Goal: Task Accomplishment & Management: Complete application form

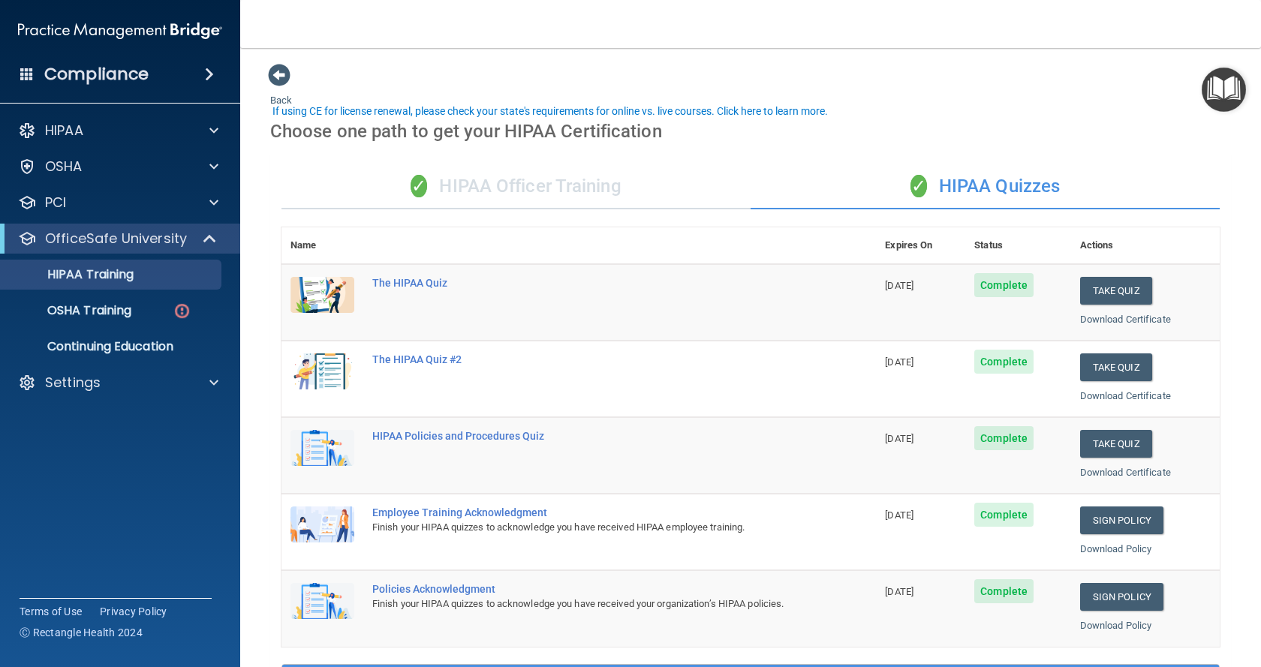
scroll to position [42, 0]
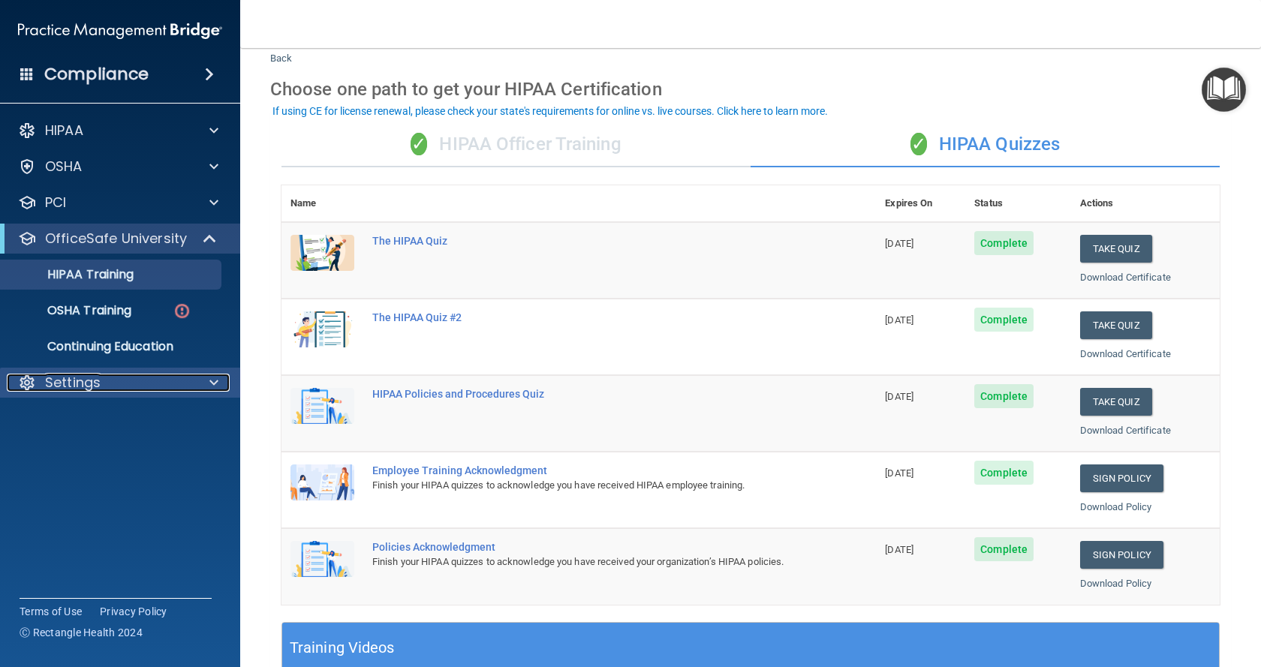
click at [77, 379] on p "Settings" at bounding box center [73, 383] width 56 height 18
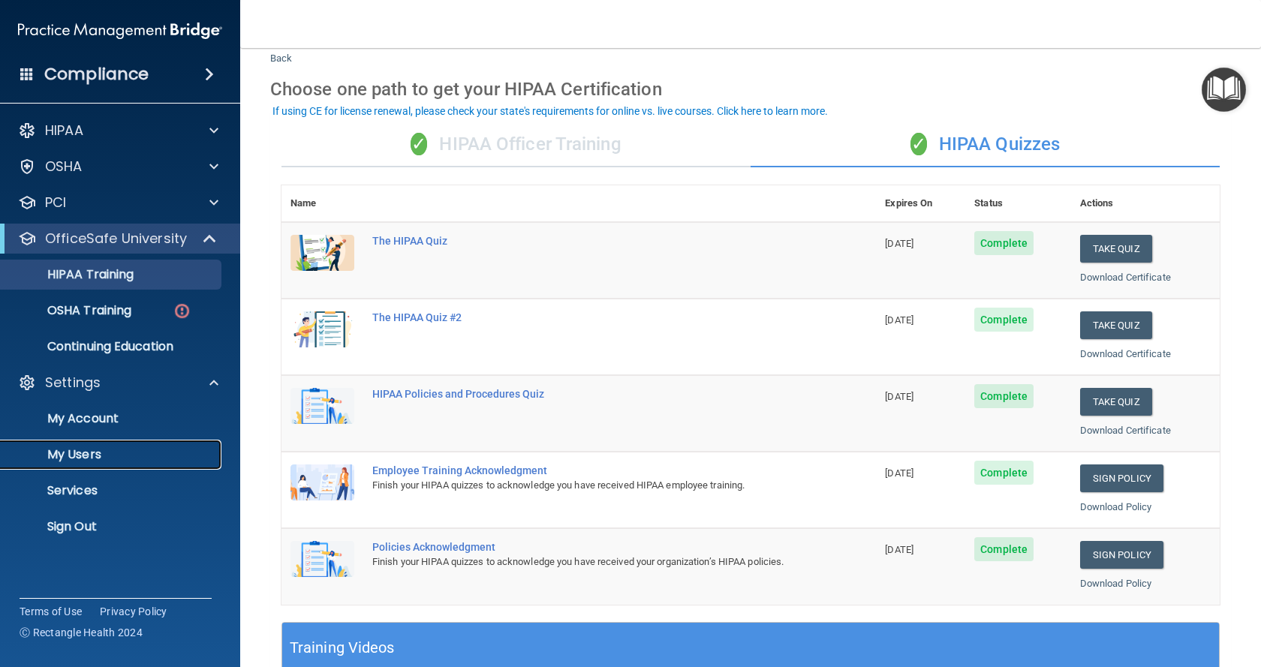
click at [86, 449] on p "My Users" at bounding box center [112, 454] width 205 height 15
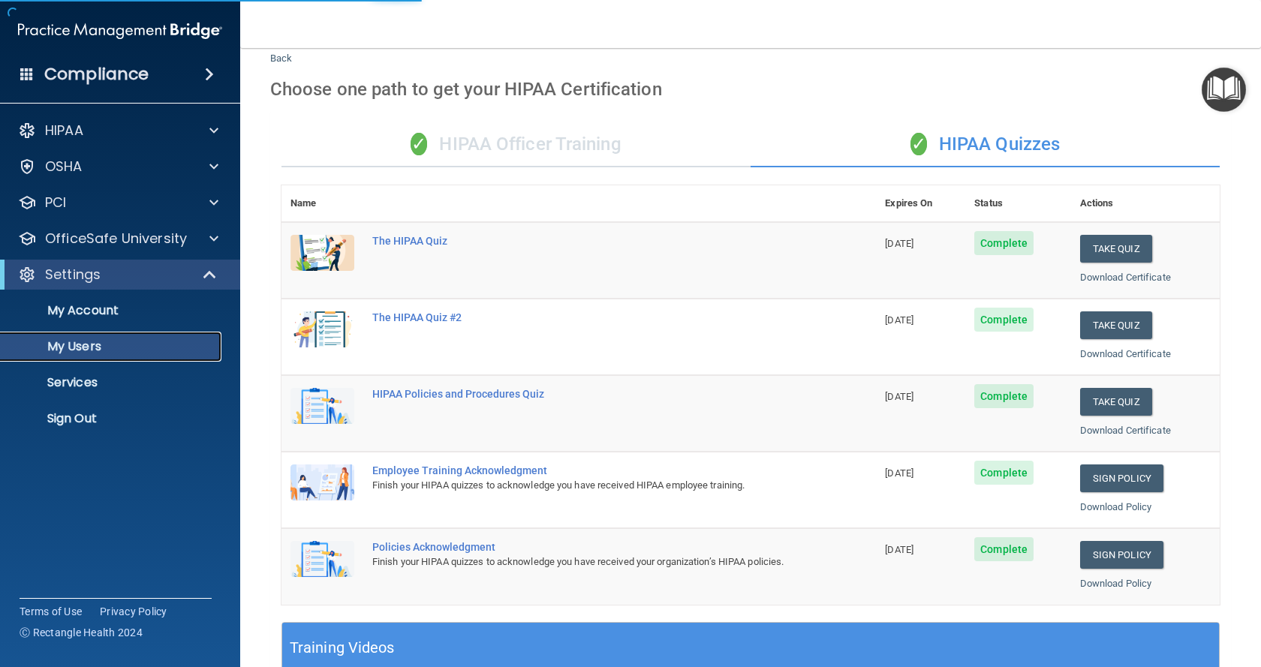
select select "20"
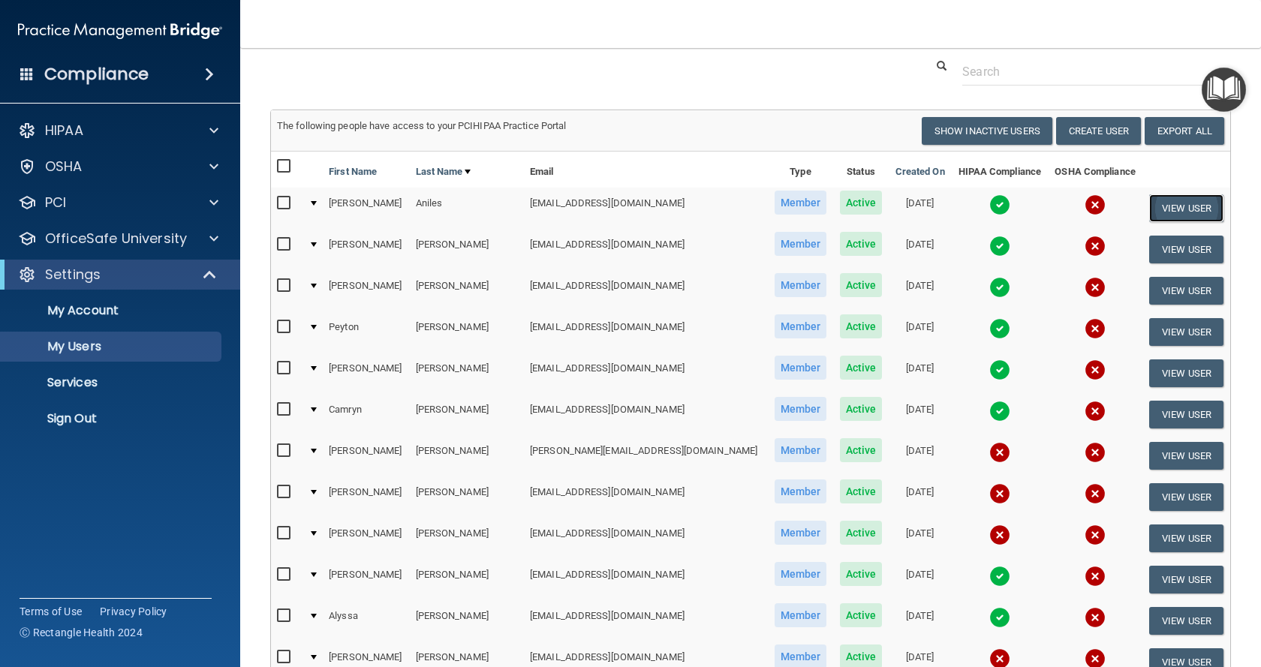
click at [1149, 199] on button "View User" at bounding box center [1186, 208] width 74 height 28
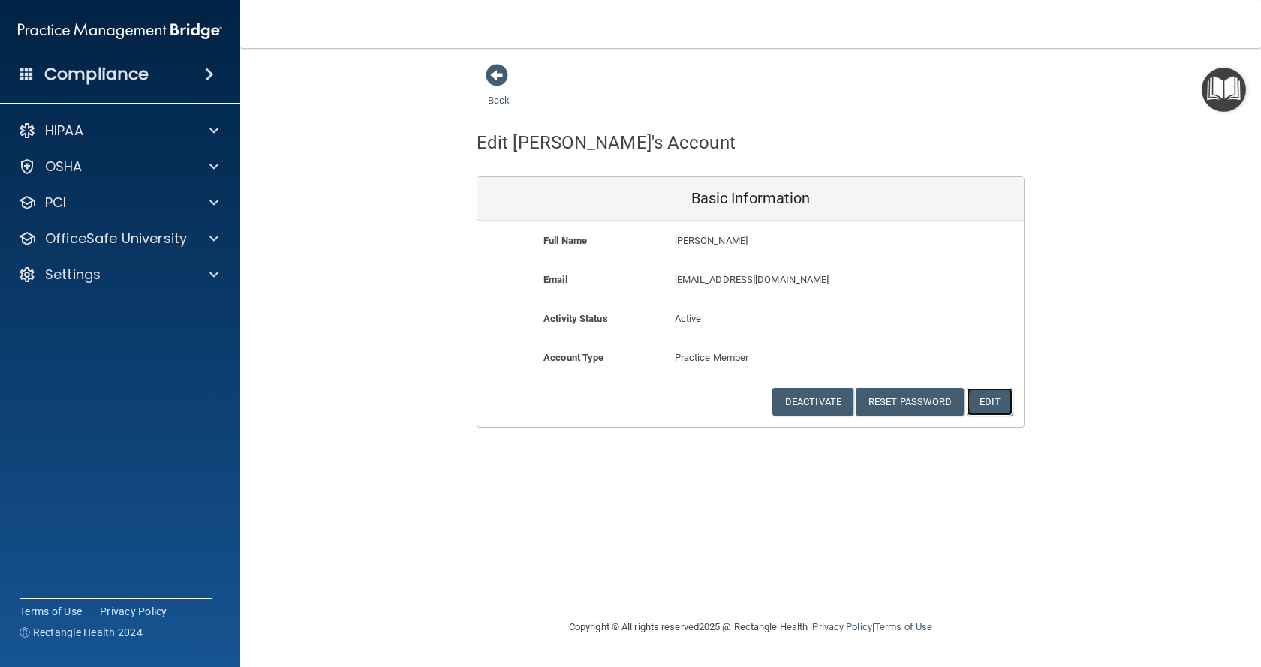
click at [997, 398] on button "Edit" at bounding box center [989, 402] width 46 height 28
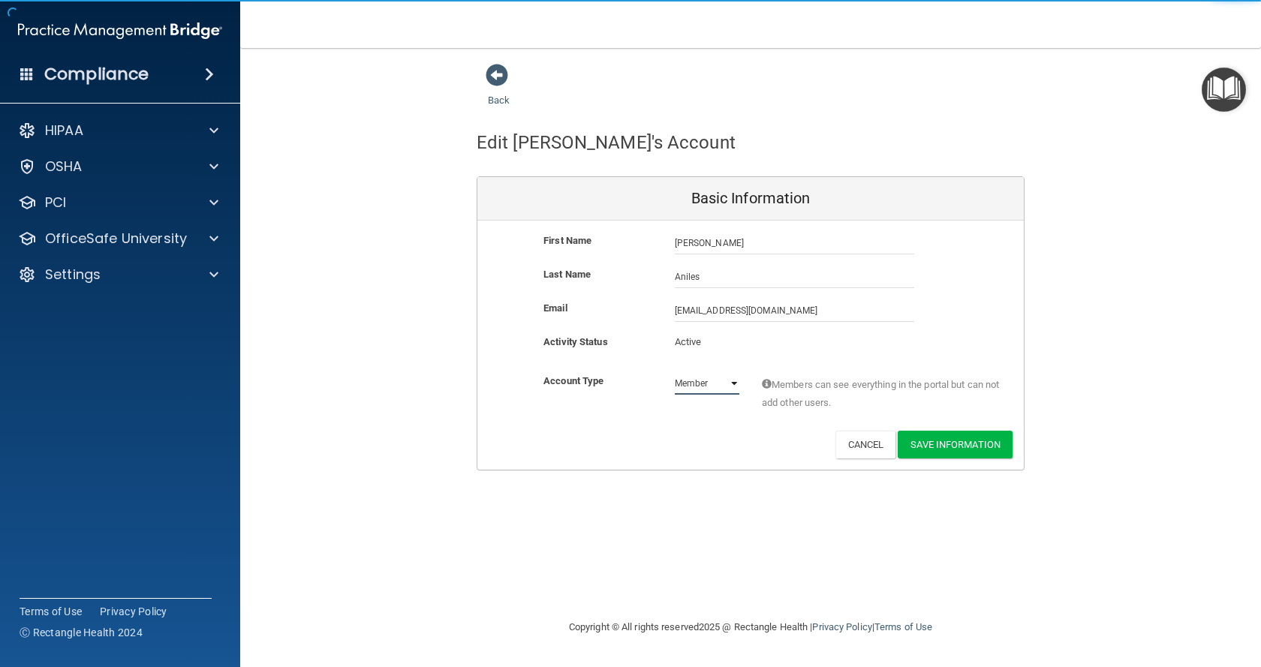
click at [710, 387] on select "Admin Member" at bounding box center [707, 383] width 65 height 23
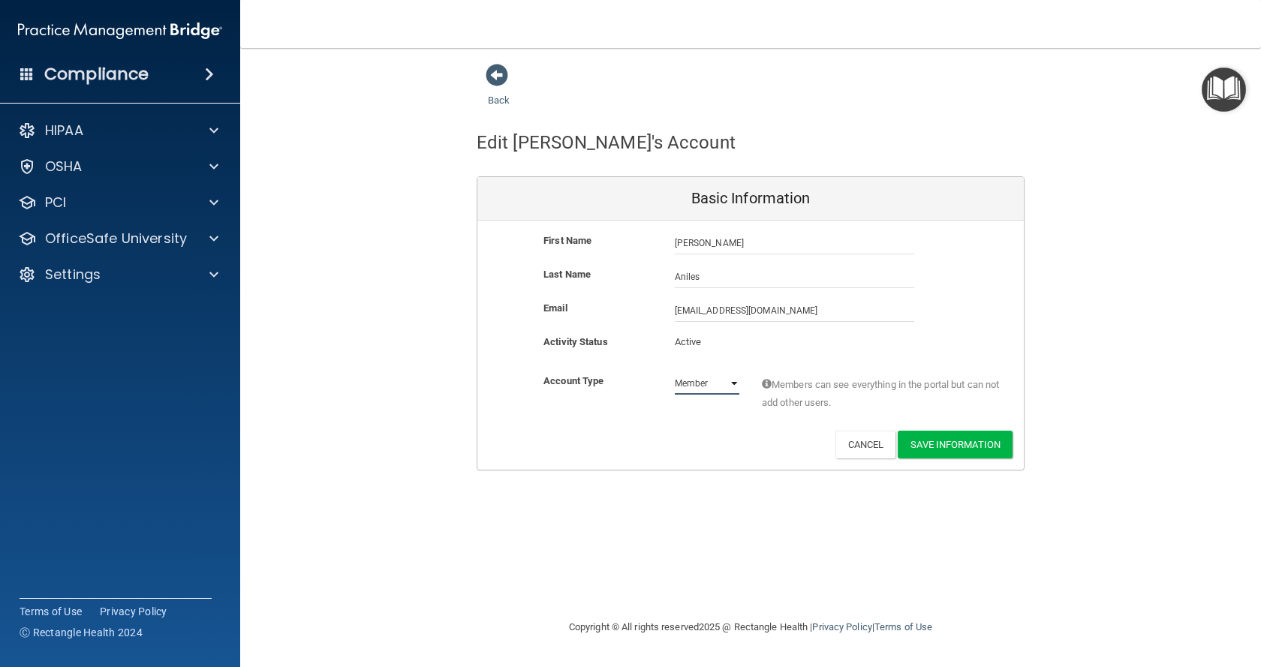
click at [712, 385] on select "Admin Member" at bounding box center [707, 383] width 65 height 23
click at [846, 449] on button "Cancel" at bounding box center [865, 445] width 61 height 28
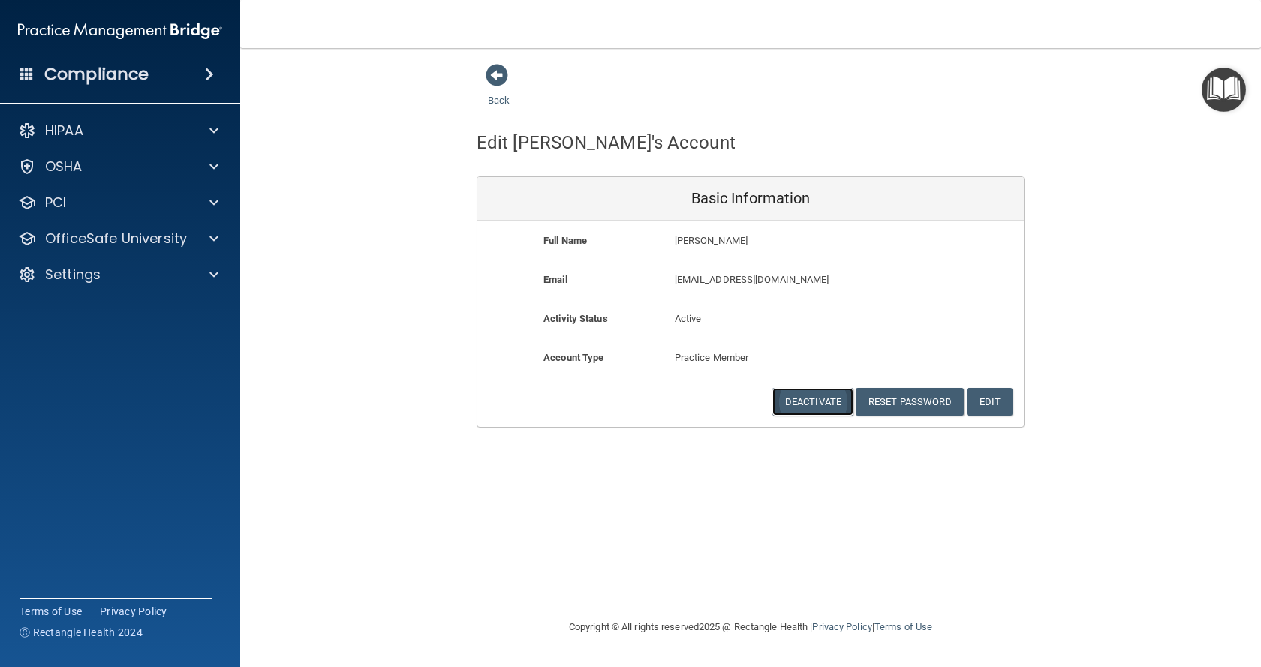
click at [819, 408] on button "Deactivate" at bounding box center [812, 402] width 81 height 28
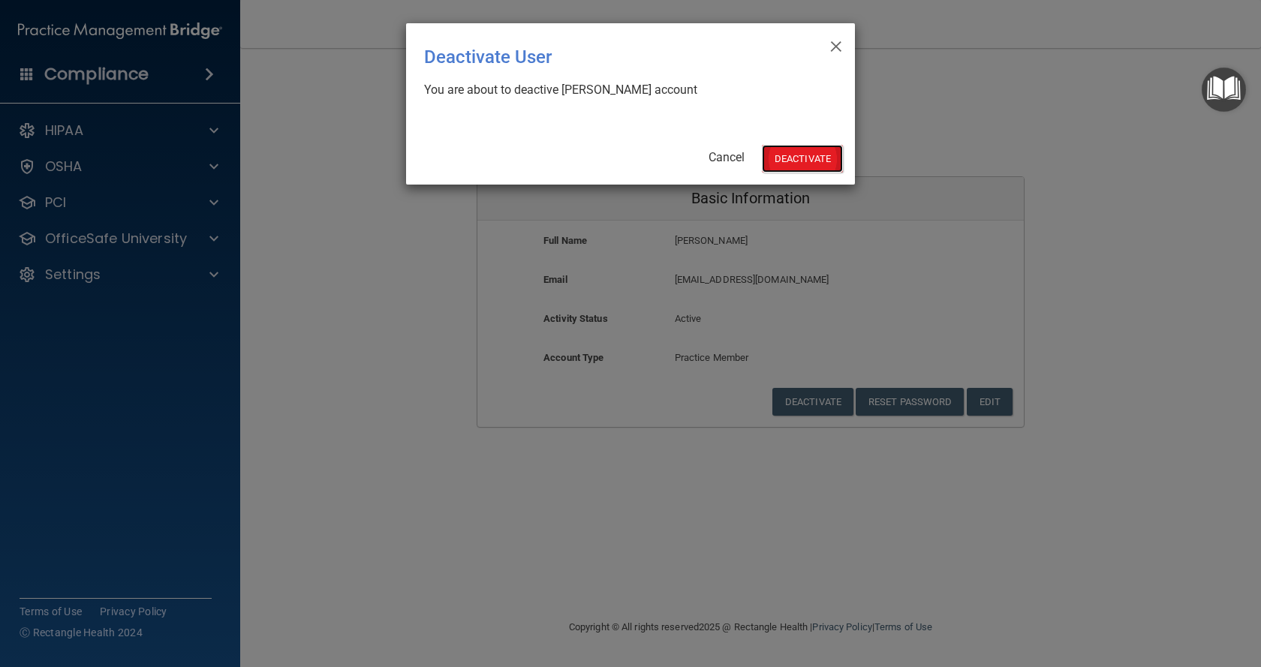
click at [809, 148] on button "Deactivate" at bounding box center [802, 159] width 81 height 28
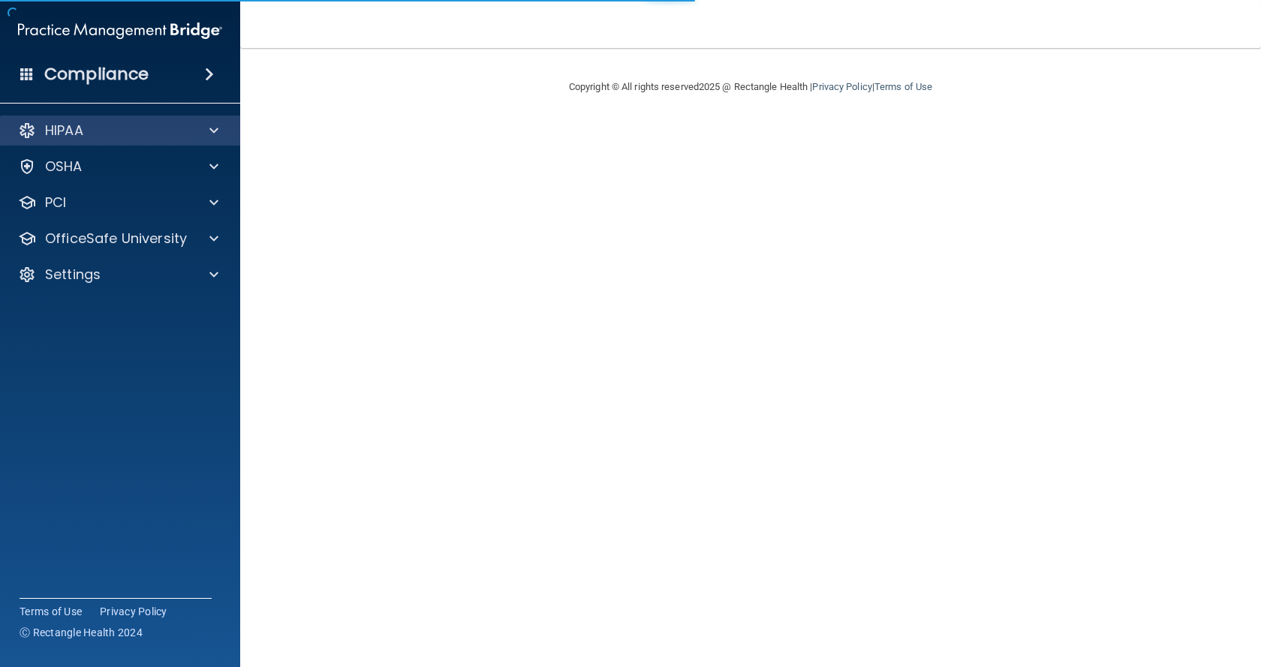
click at [101, 120] on div "HIPAA" at bounding box center [120, 131] width 241 height 30
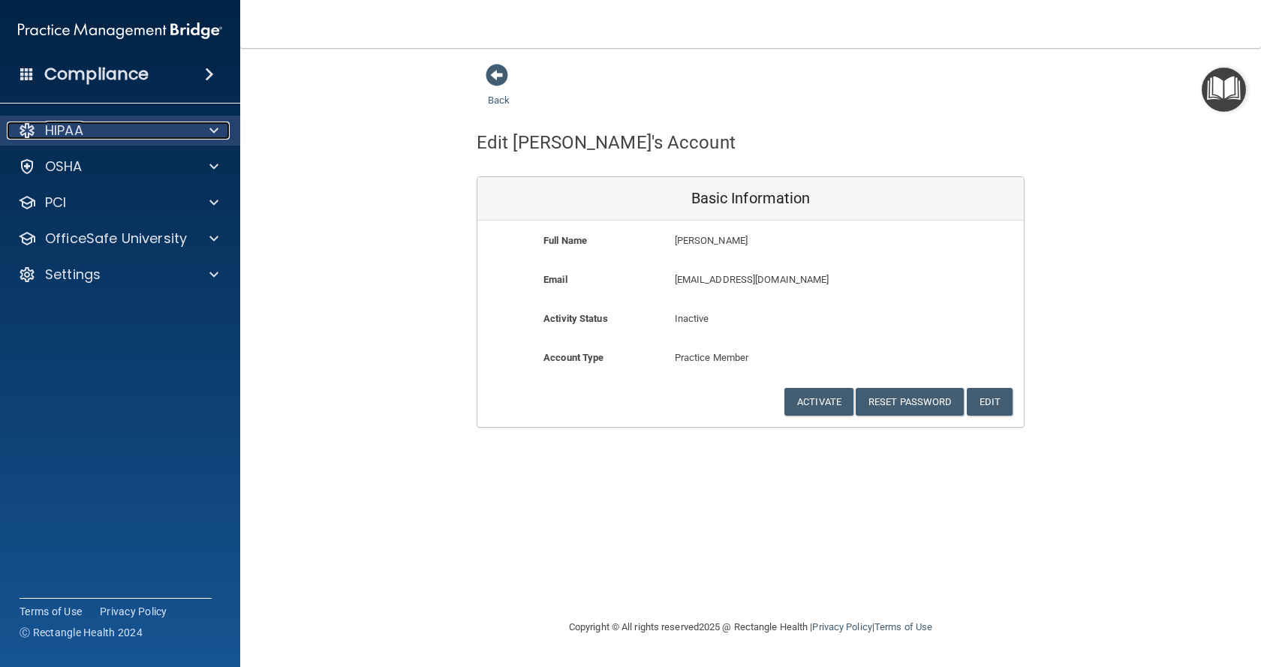
drag, startPoint x: 138, startPoint y: 123, endPoint x: 195, endPoint y: 128, distance: 57.2
click at [139, 123] on div "HIPAA" at bounding box center [100, 131] width 186 height 18
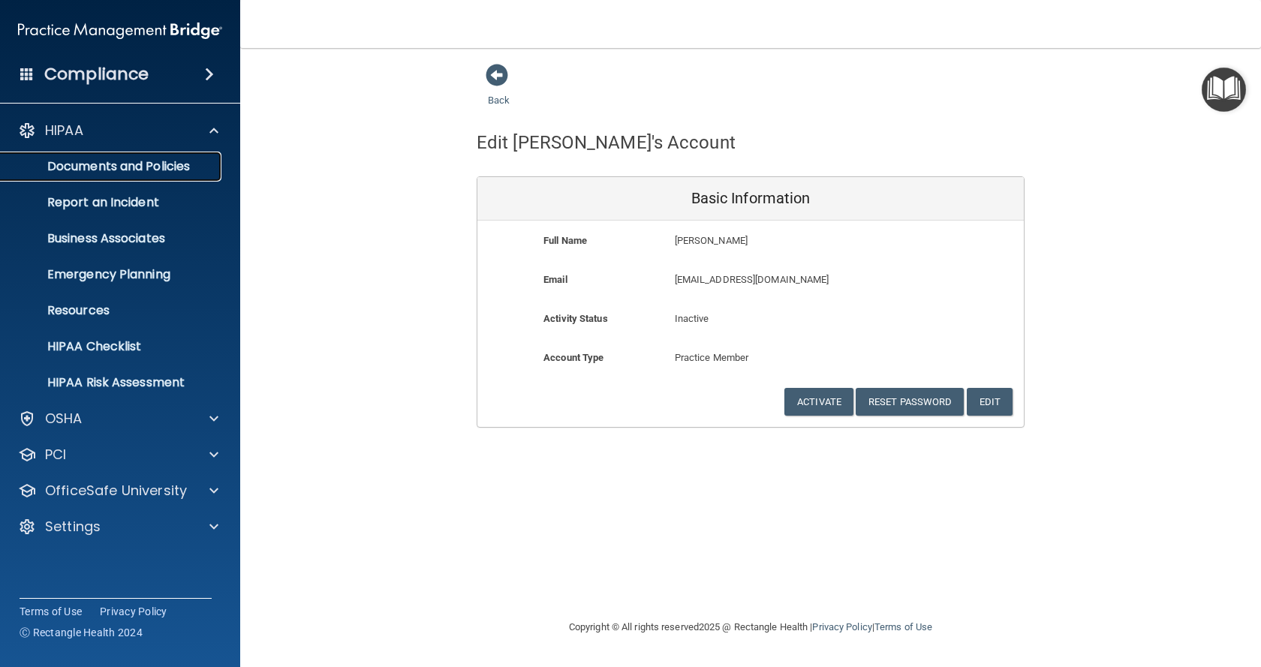
click at [161, 175] on link "Documents and Policies" at bounding box center [103, 167] width 236 height 30
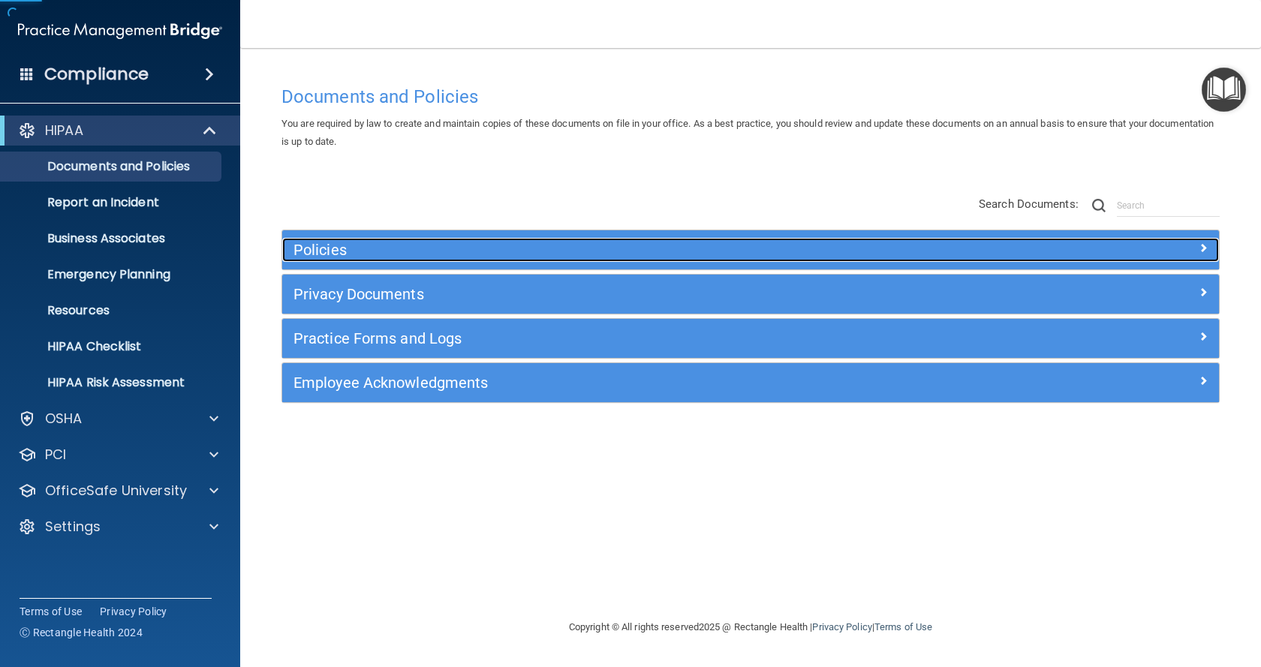
click at [414, 257] on h5 "Policies" at bounding box center [633, 250] width 680 height 17
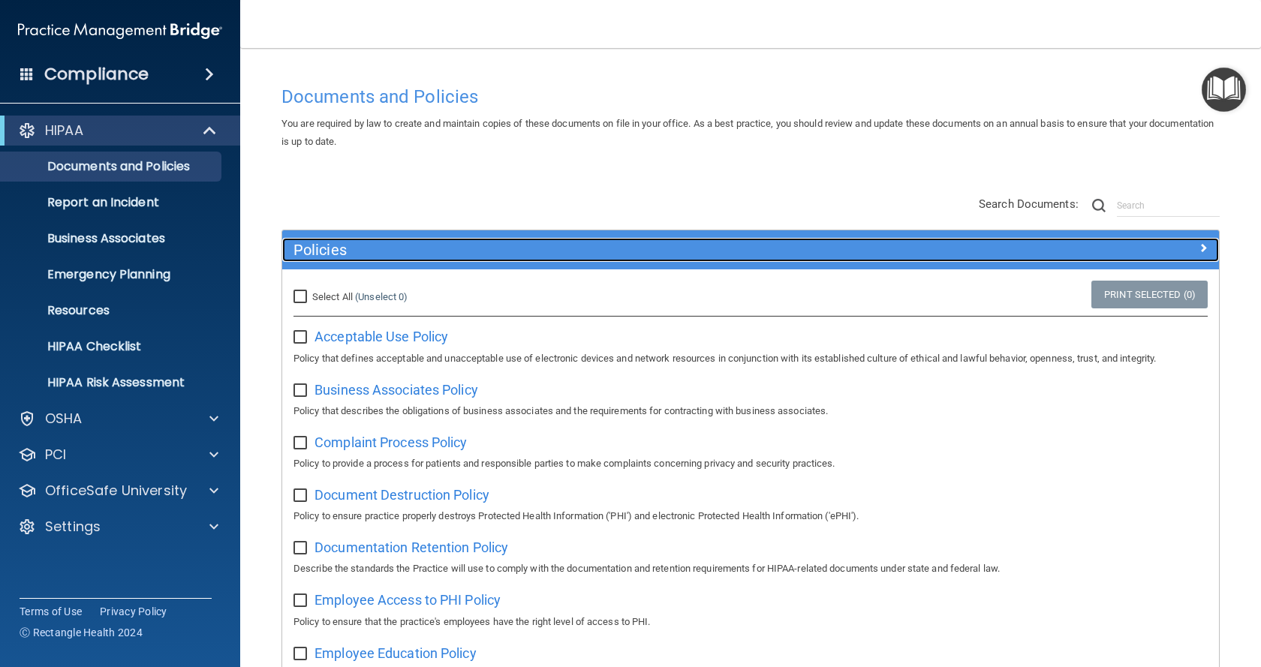
click at [414, 257] on h5 "Policies" at bounding box center [633, 250] width 680 height 17
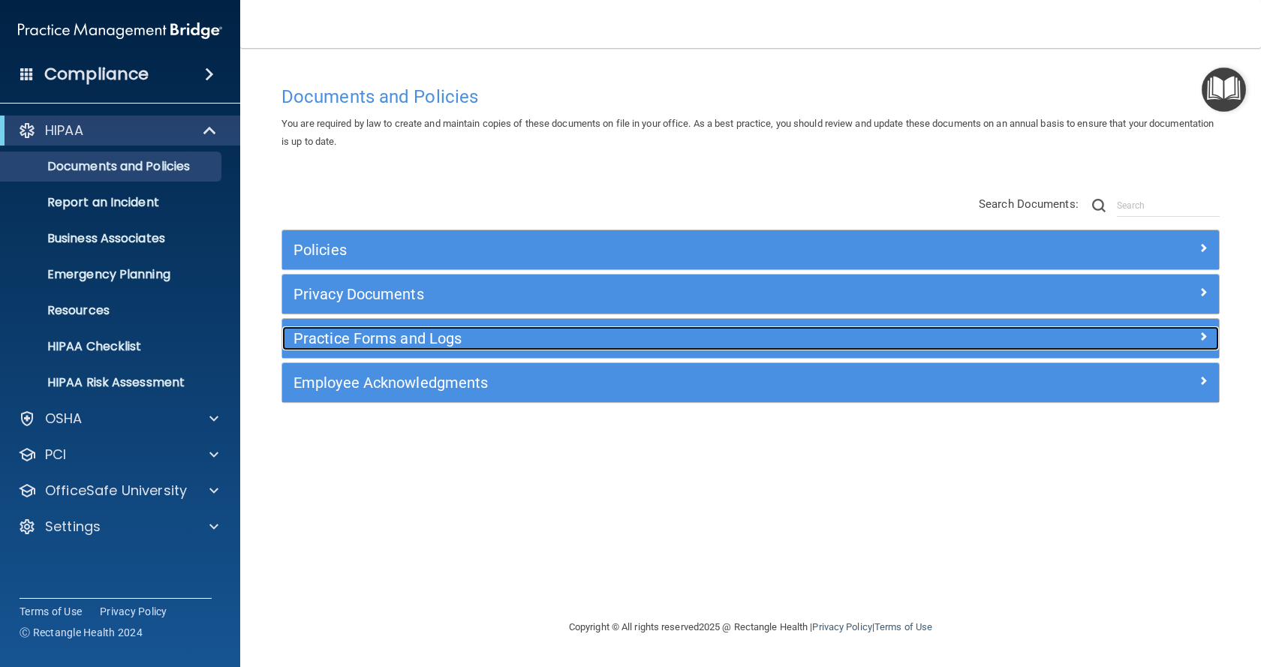
click at [419, 350] on div "Practice Forms and Logs" at bounding box center [633, 338] width 702 height 24
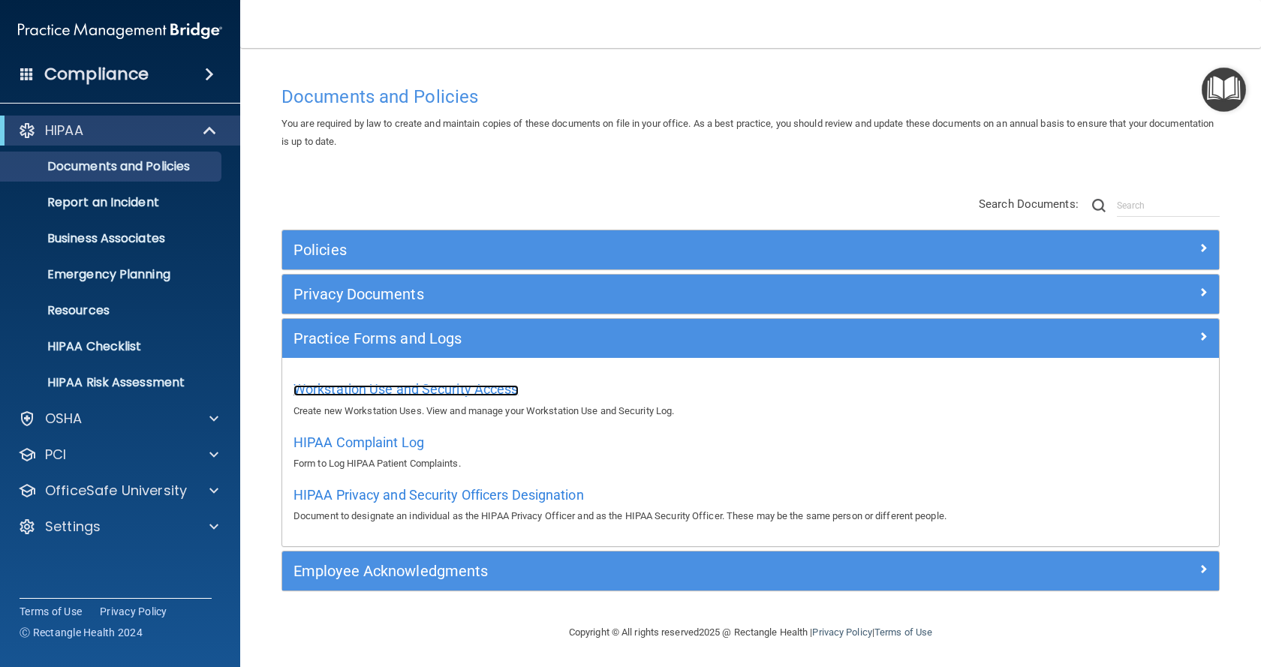
click at [433, 383] on span "Workstation Use and Security Access" at bounding box center [405, 389] width 225 height 16
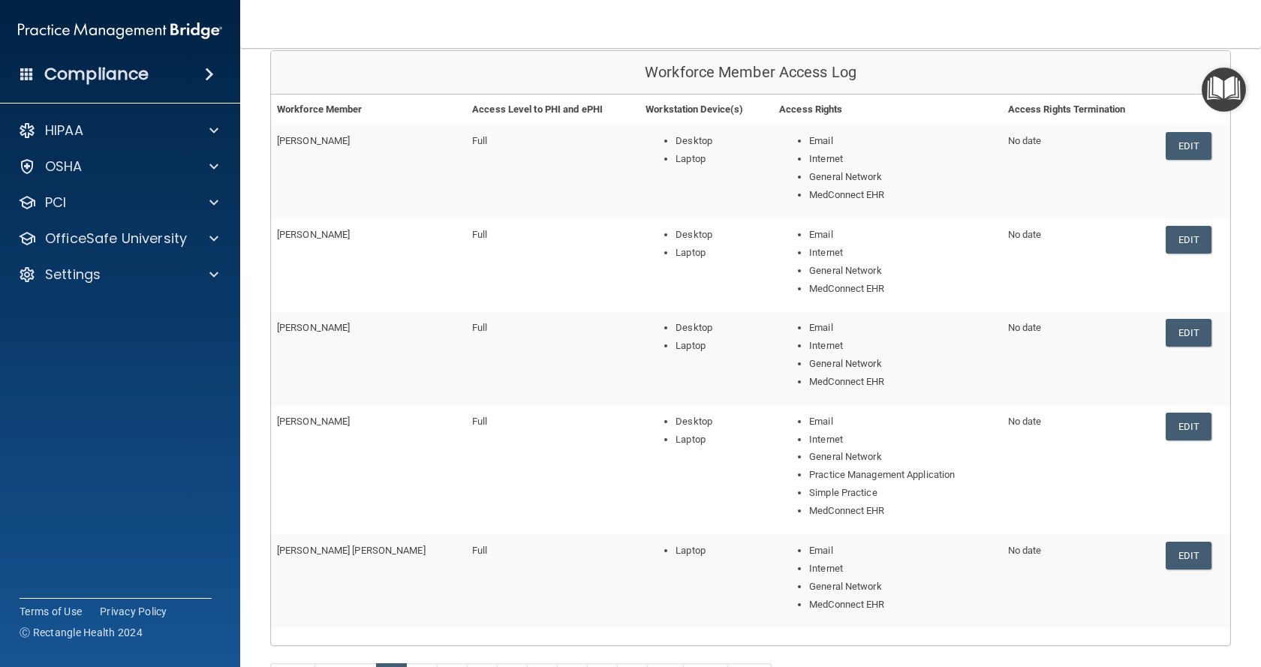
scroll to position [225, 0]
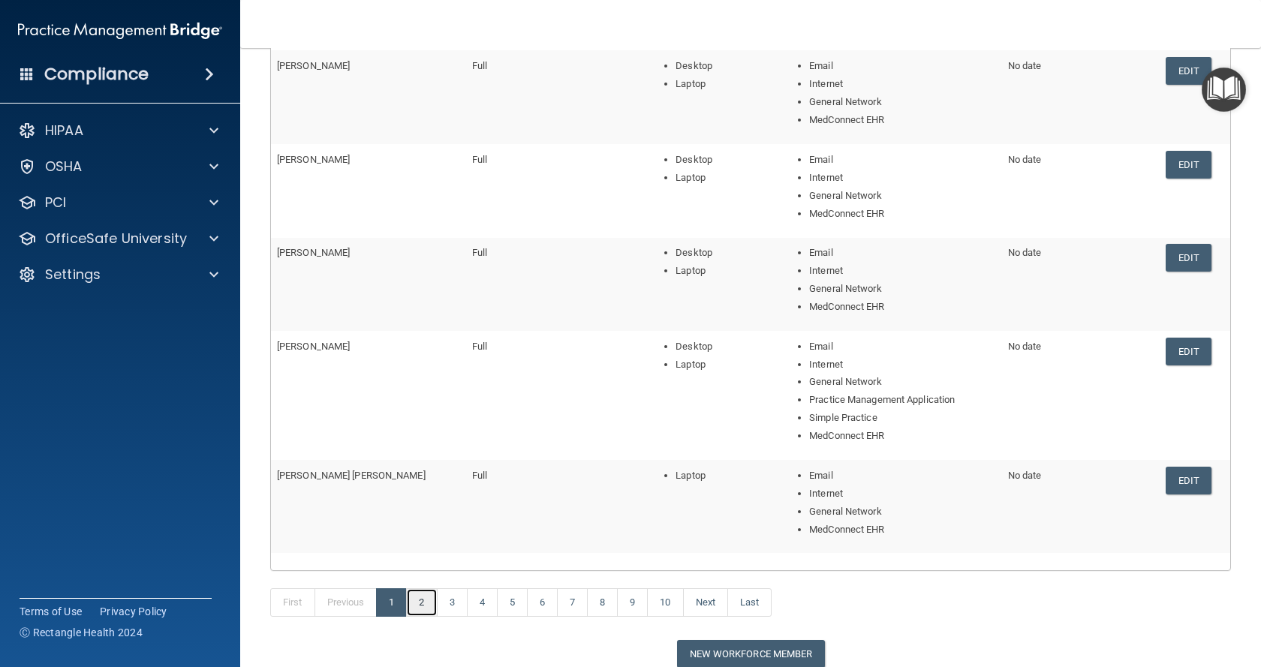
click at [433, 611] on link "2" at bounding box center [421, 602] width 31 height 29
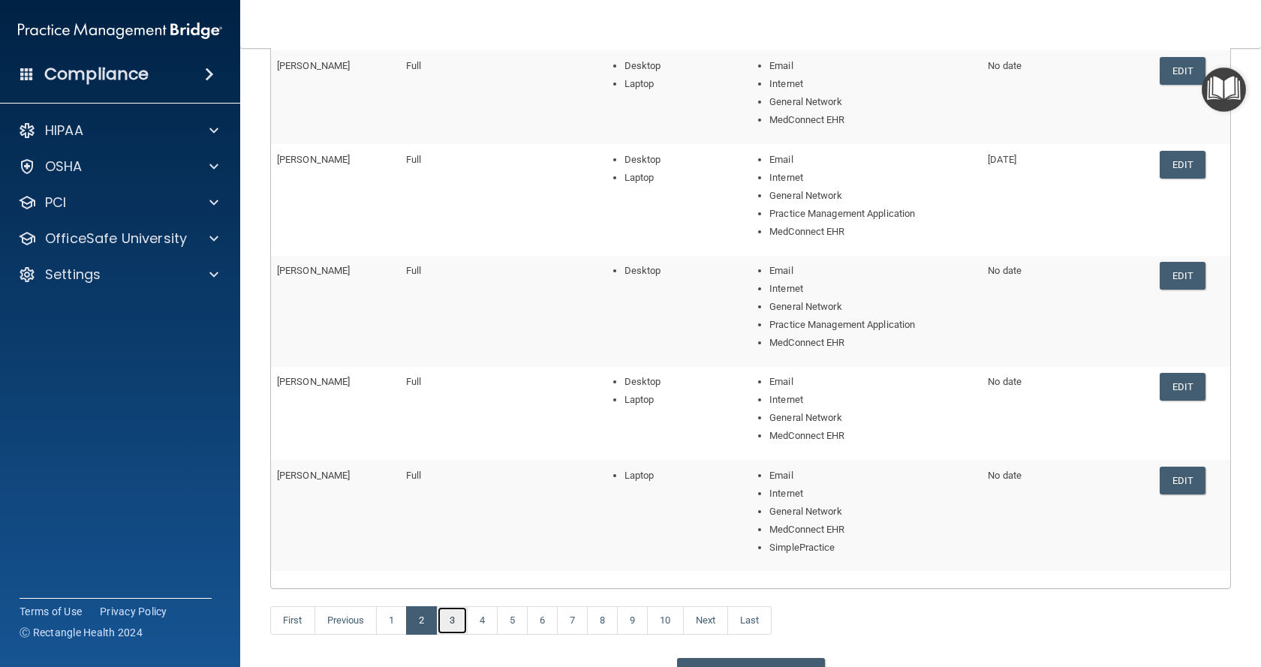
click at [462, 618] on link "3" at bounding box center [452, 620] width 31 height 29
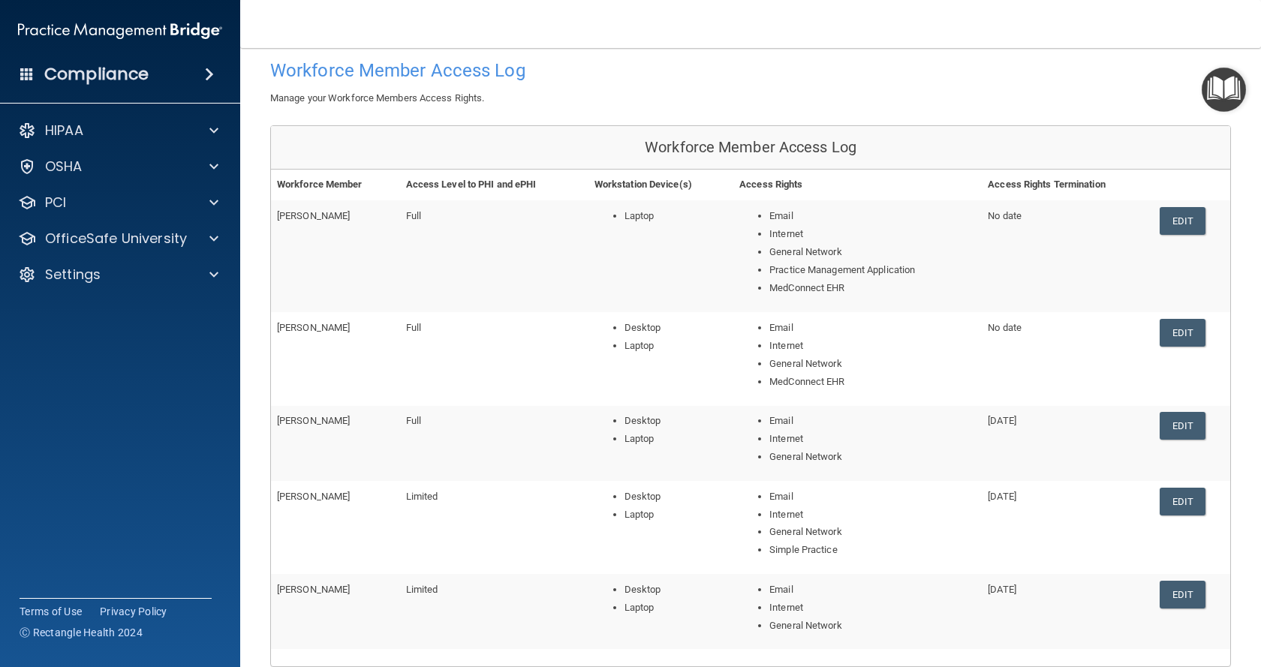
scroll to position [225, 0]
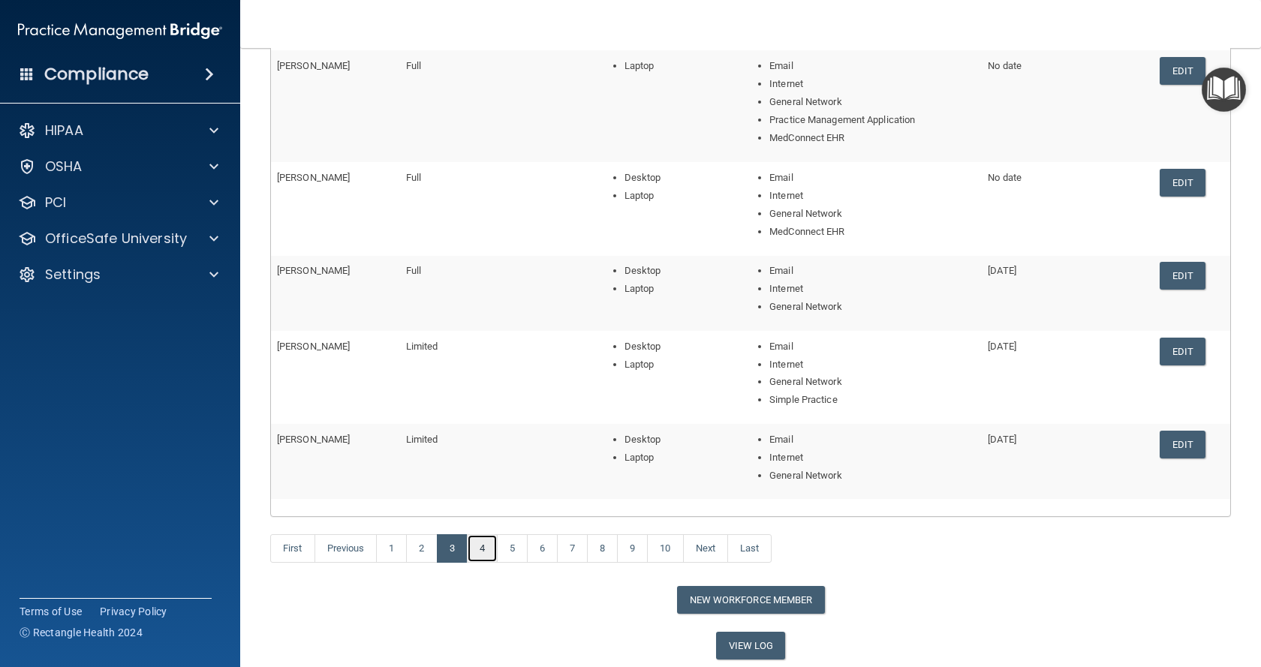
click at [481, 557] on link "4" at bounding box center [482, 548] width 31 height 29
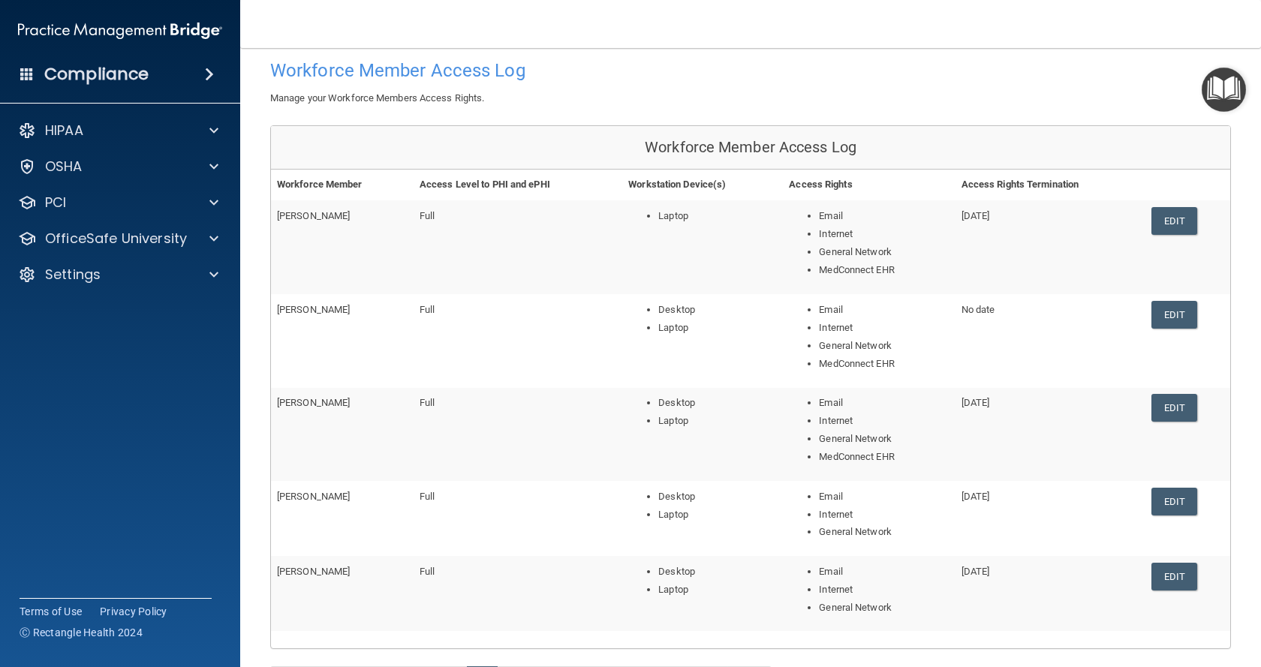
scroll to position [225, 0]
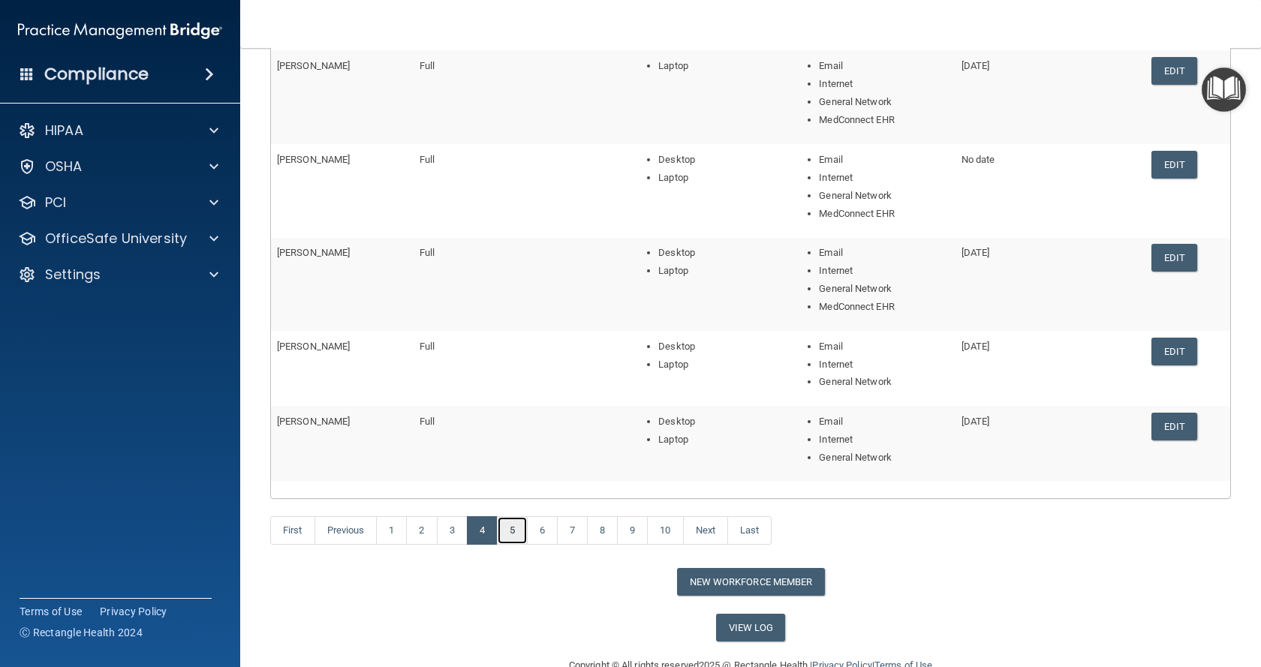
click at [513, 539] on link "5" at bounding box center [512, 530] width 31 height 29
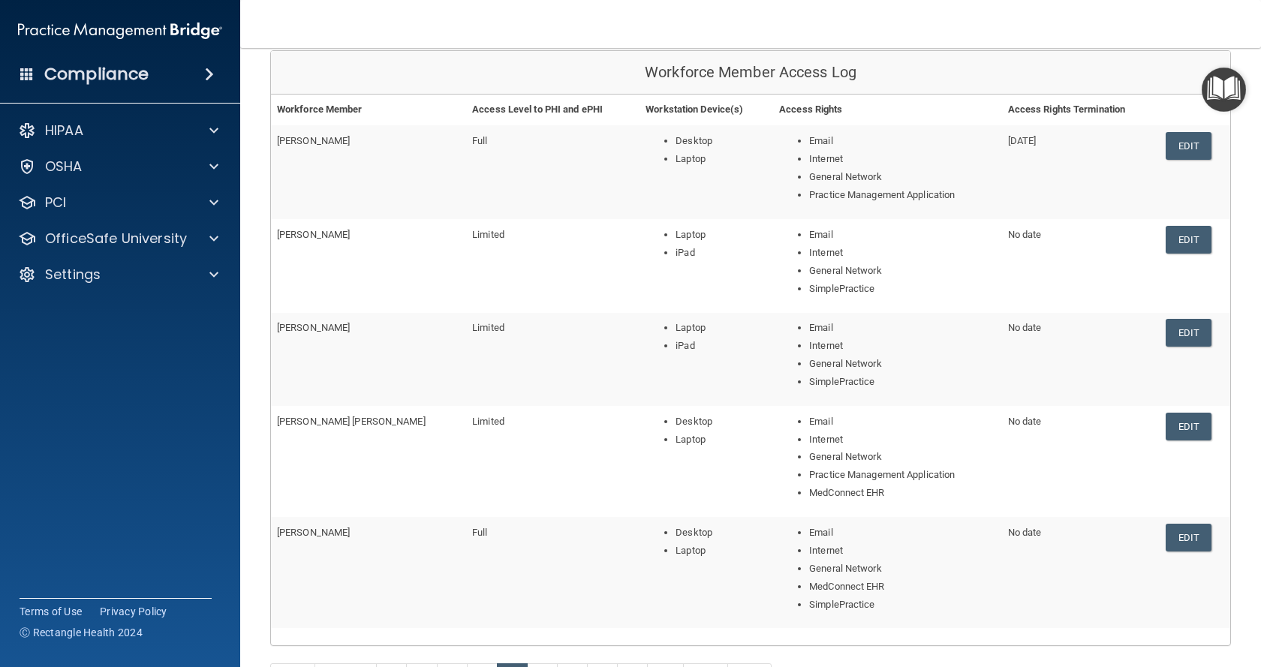
scroll to position [225, 0]
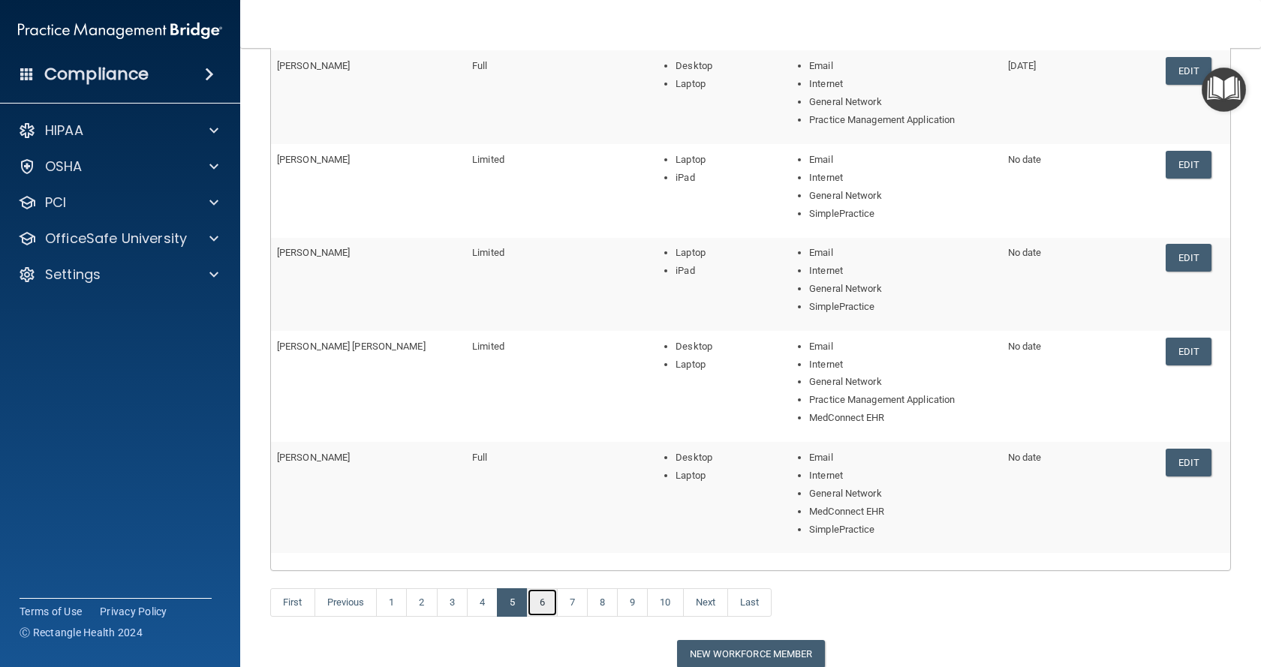
click at [547, 600] on link "6" at bounding box center [542, 602] width 31 height 29
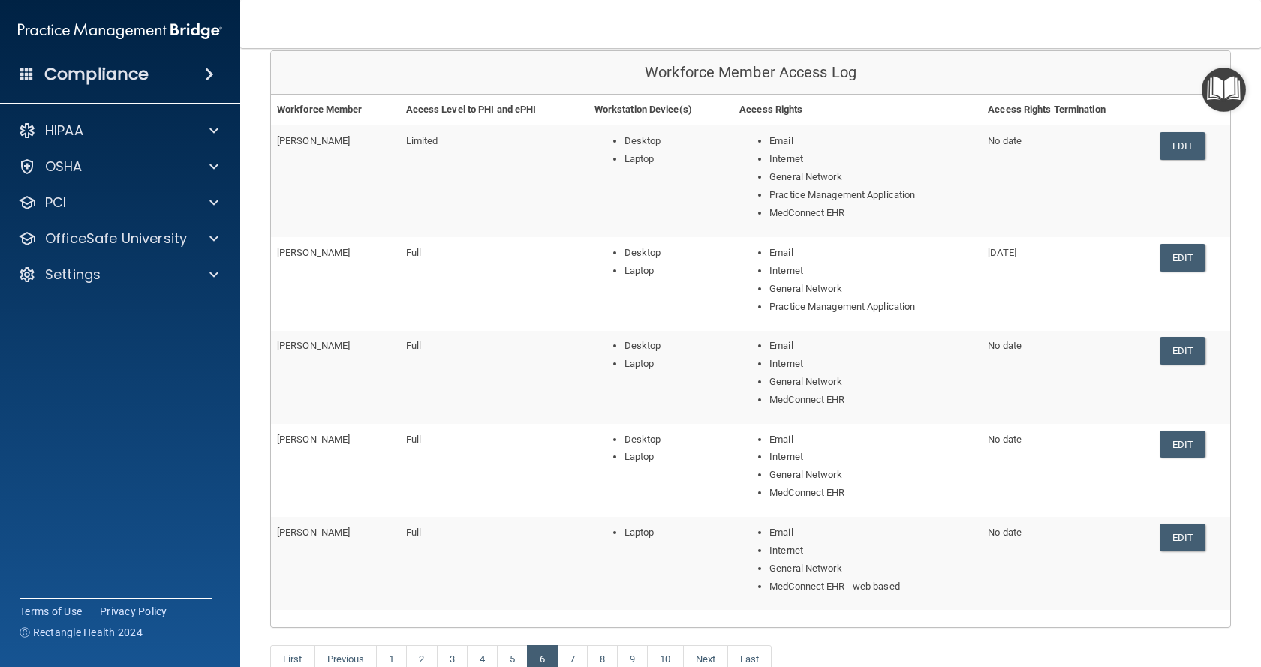
scroll to position [300, 0]
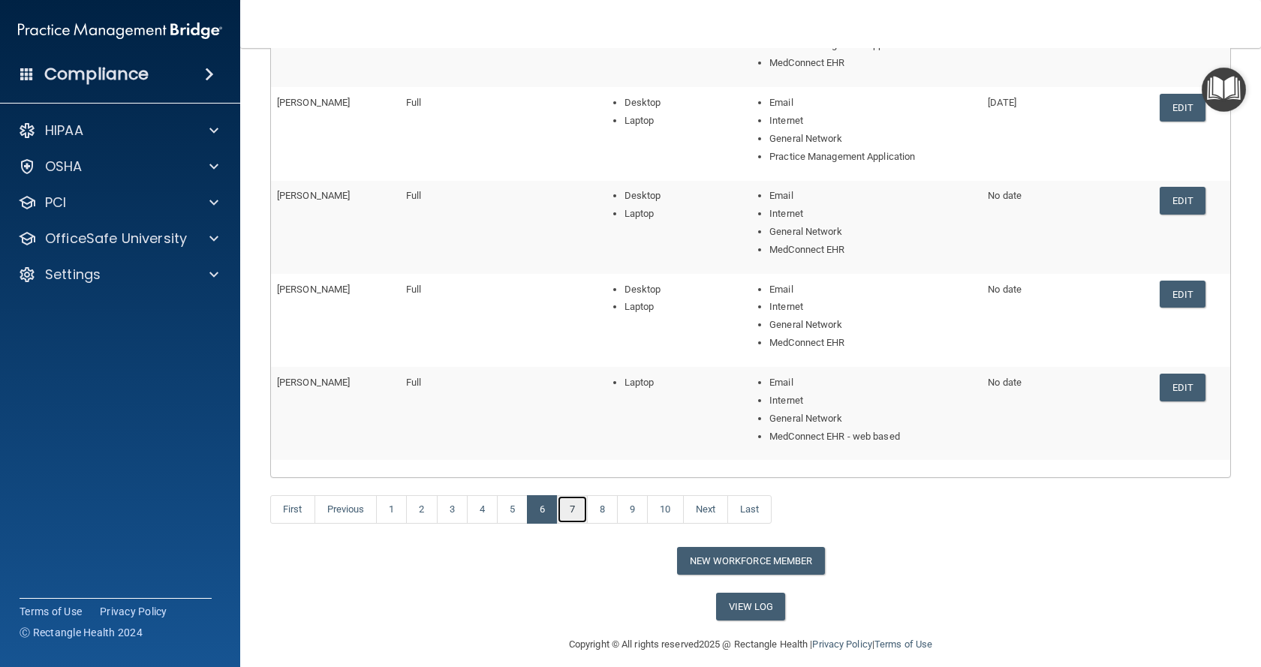
click at [579, 521] on link "7" at bounding box center [572, 509] width 31 height 29
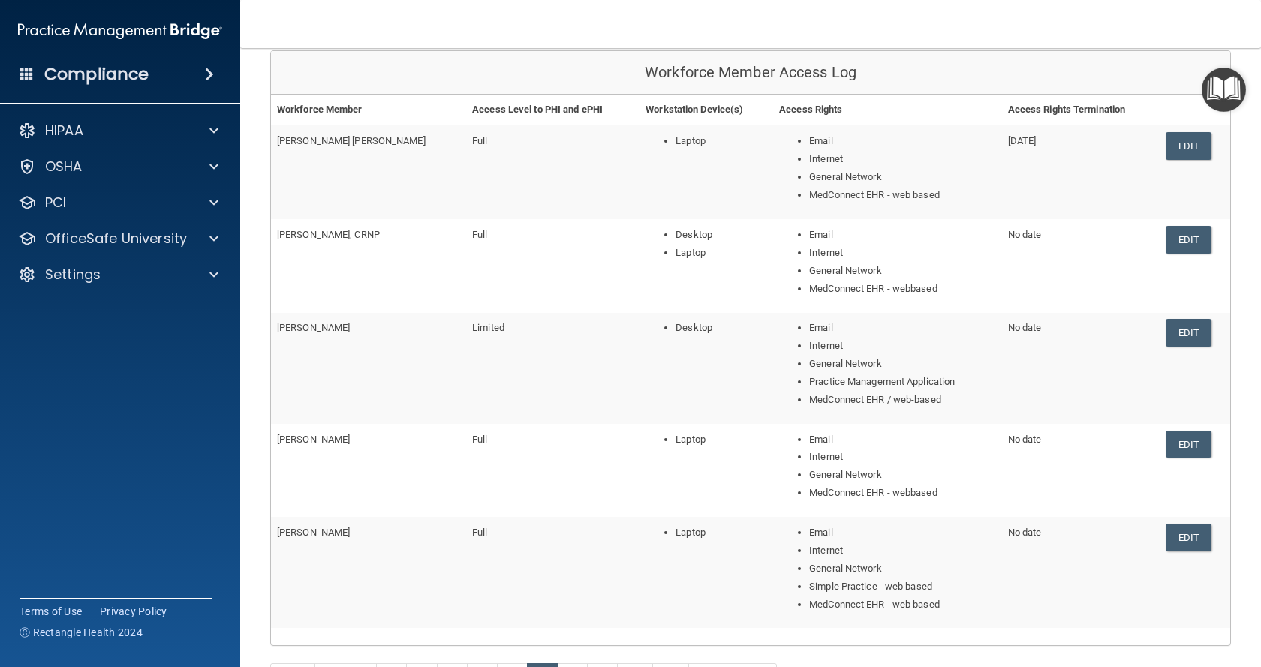
scroll to position [225, 0]
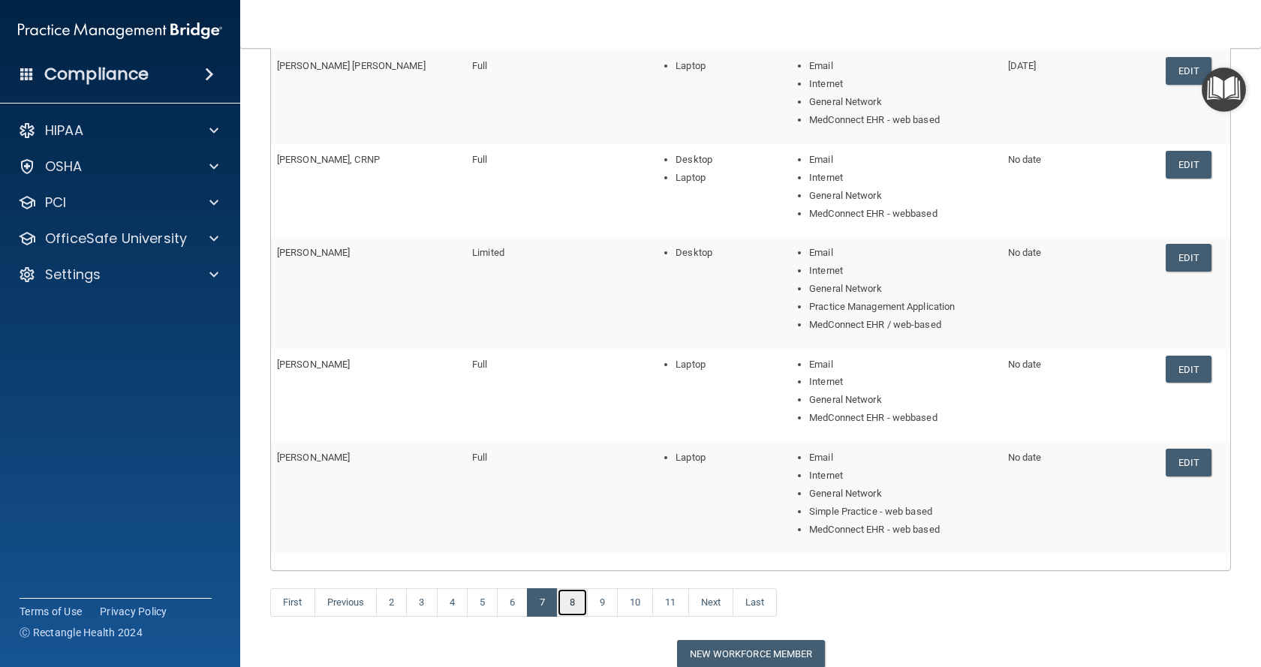
click at [570, 599] on link "8" at bounding box center [572, 602] width 31 height 29
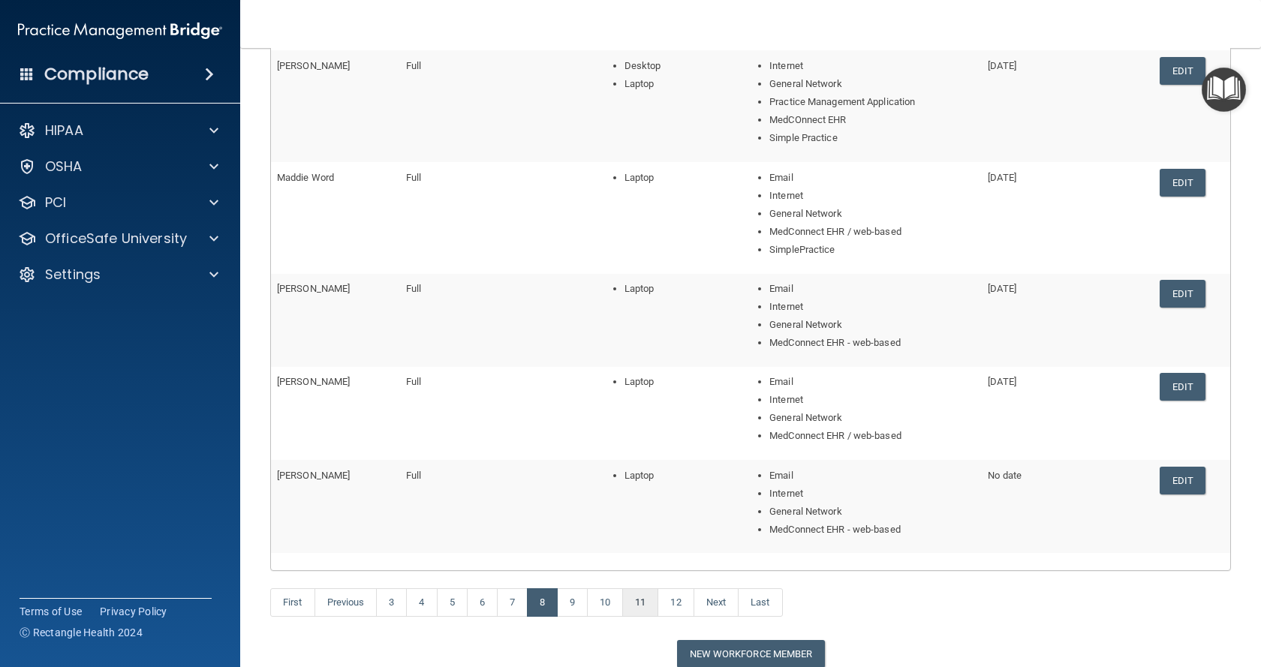
scroll to position [300, 0]
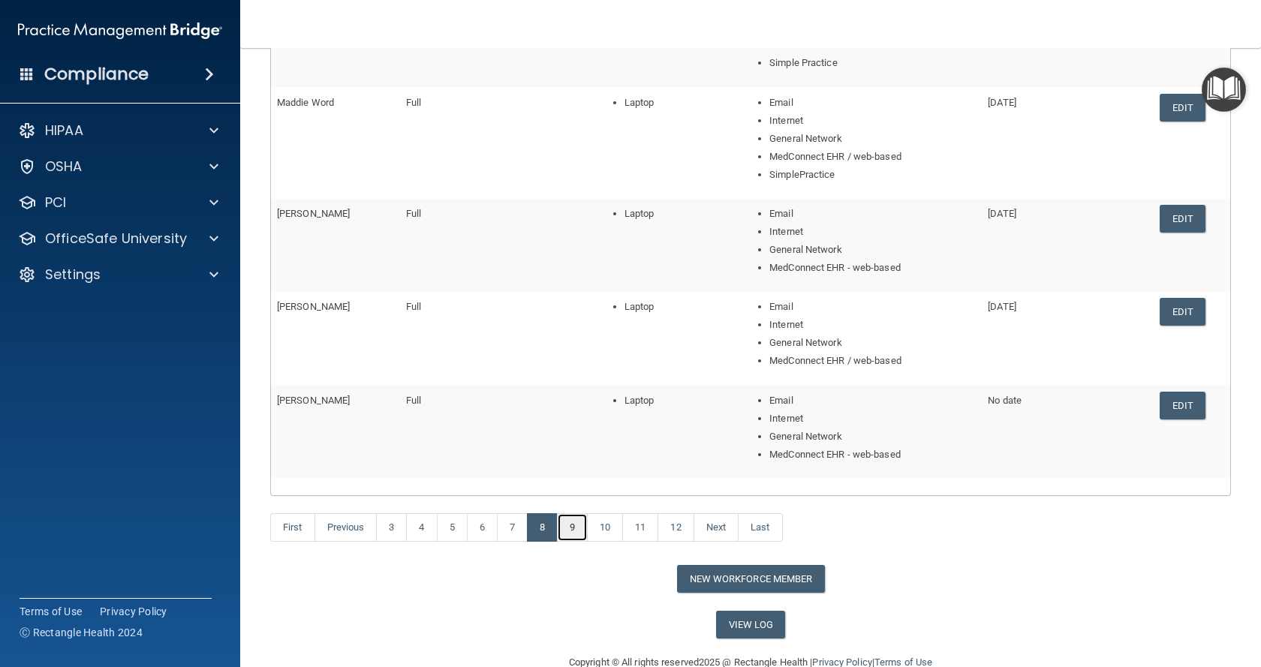
click at [569, 531] on link "9" at bounding box center [572, 527] width 31 height 29
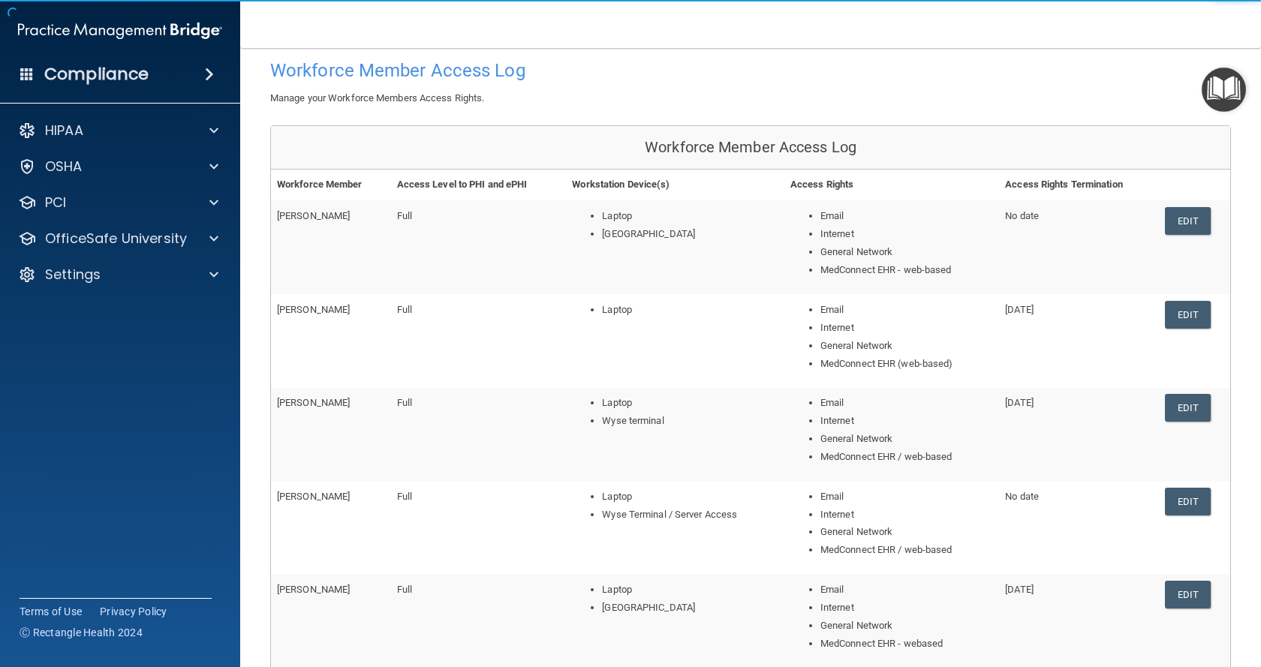
scroll to position [225, 0]
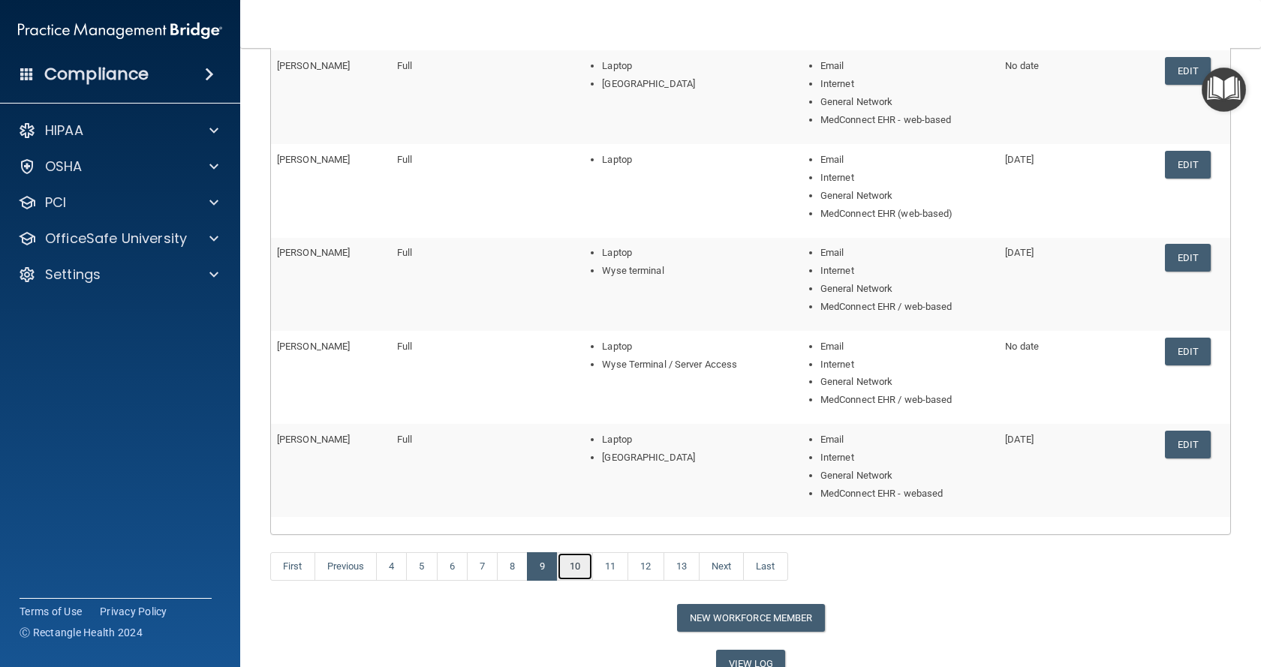
click at [585, 558] on link "10" at bounding box center [575, 566] width 36 height 29
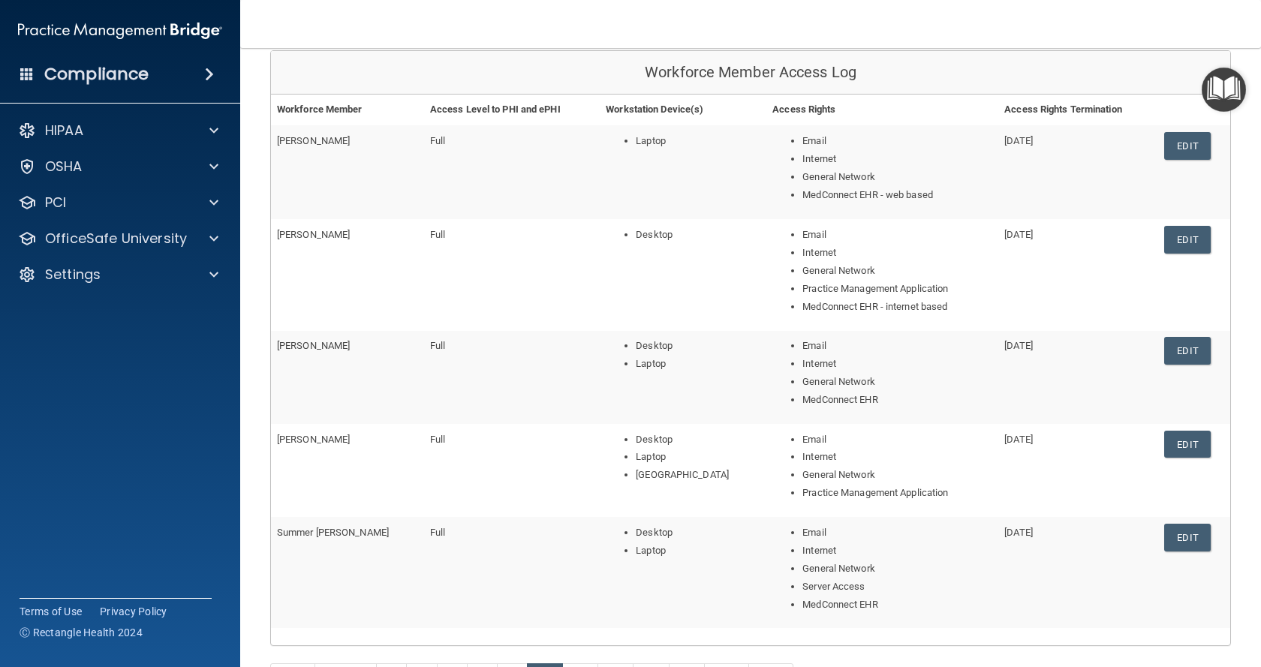
scroll to position [225, 0]
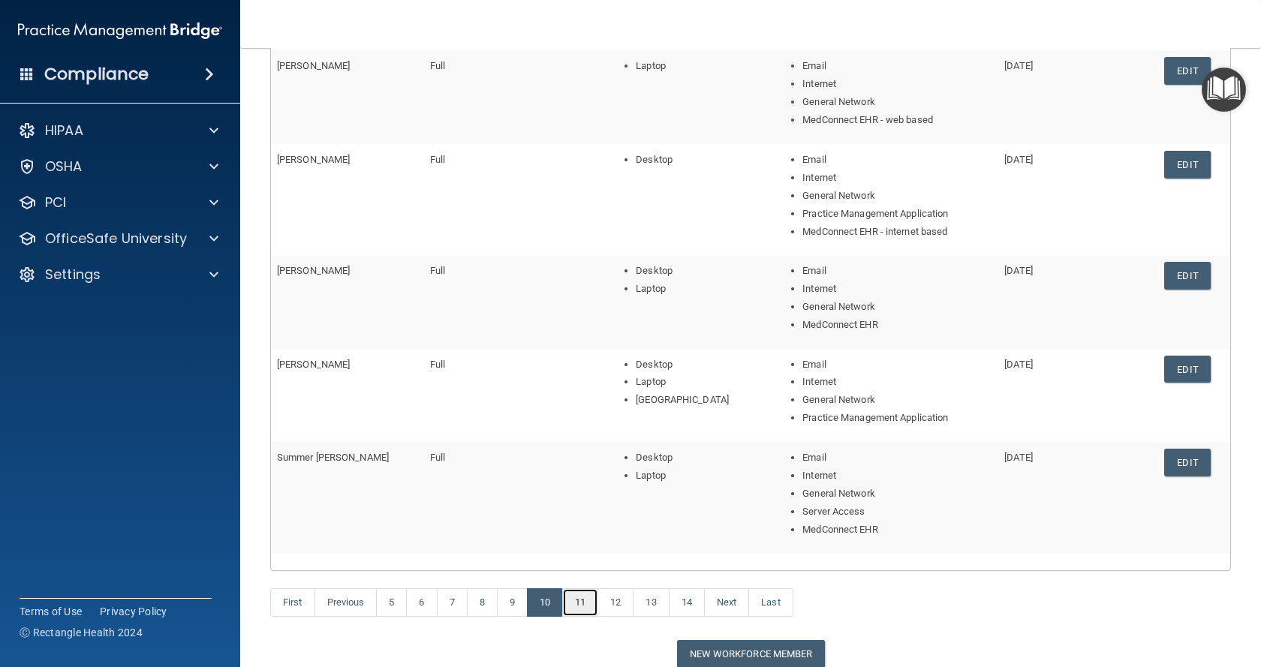
click at [582, 603] on link "11" at bounding box center [580, 602] width 36 height 29
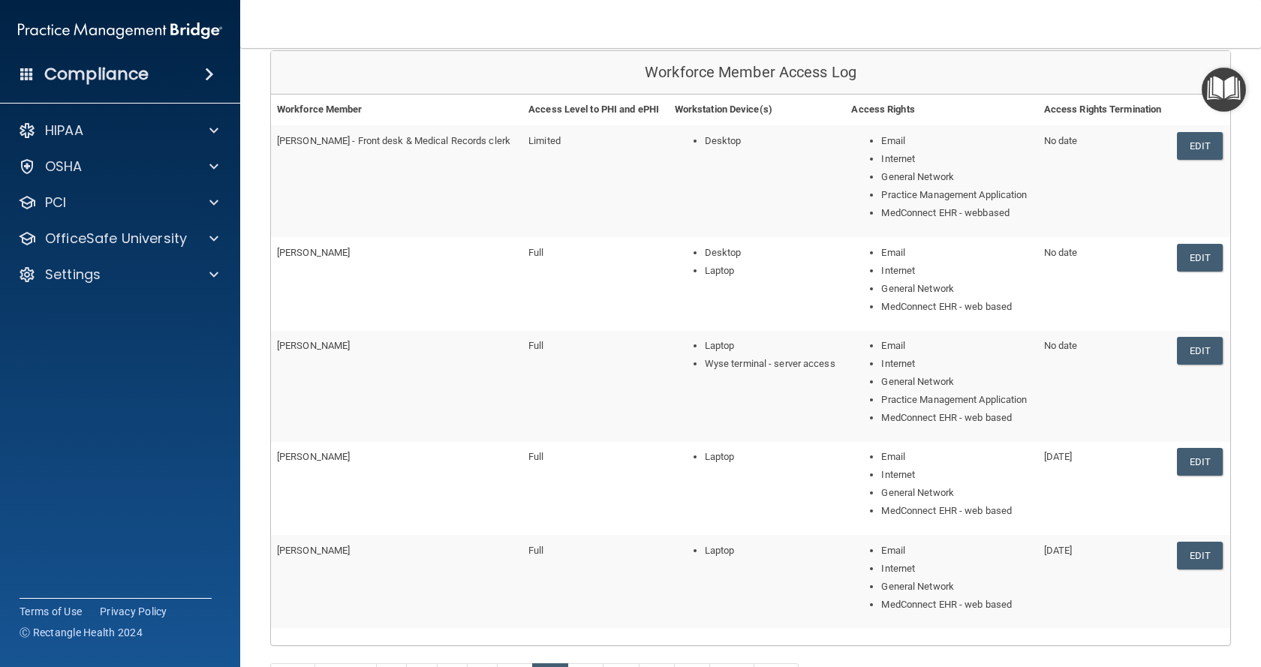
scroll to position [225, 0]
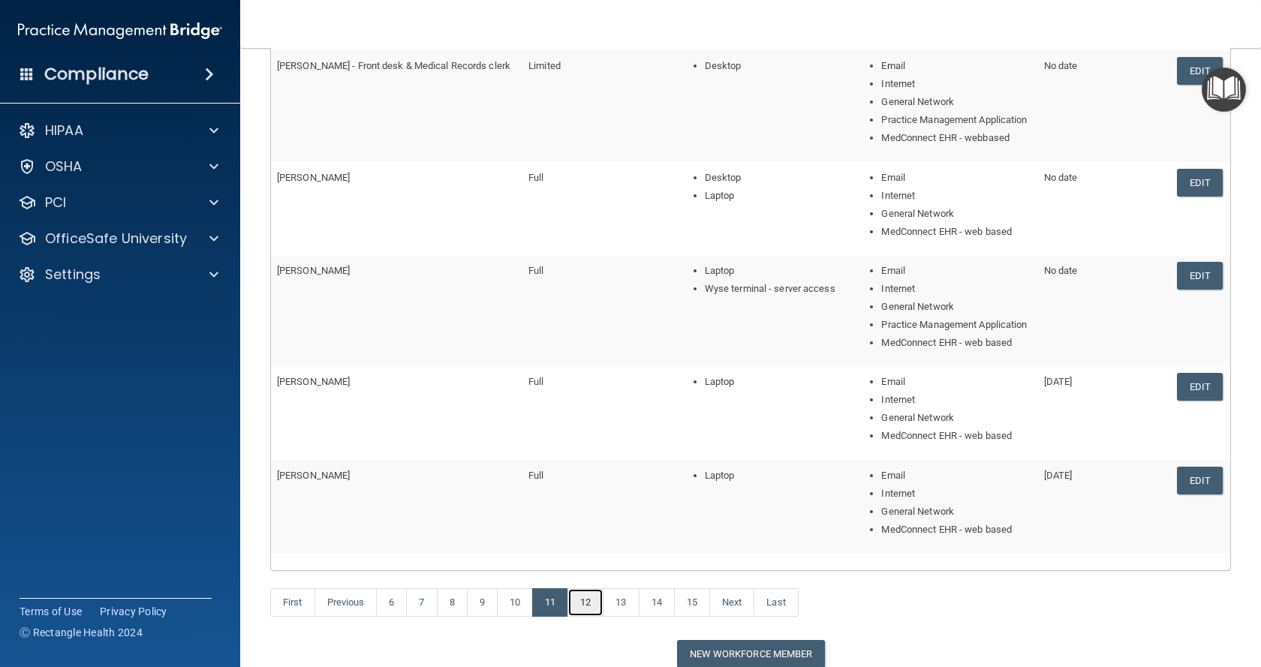
click at [598, 596] on link "12" at bounding box center [585, 602] width 36 height 29
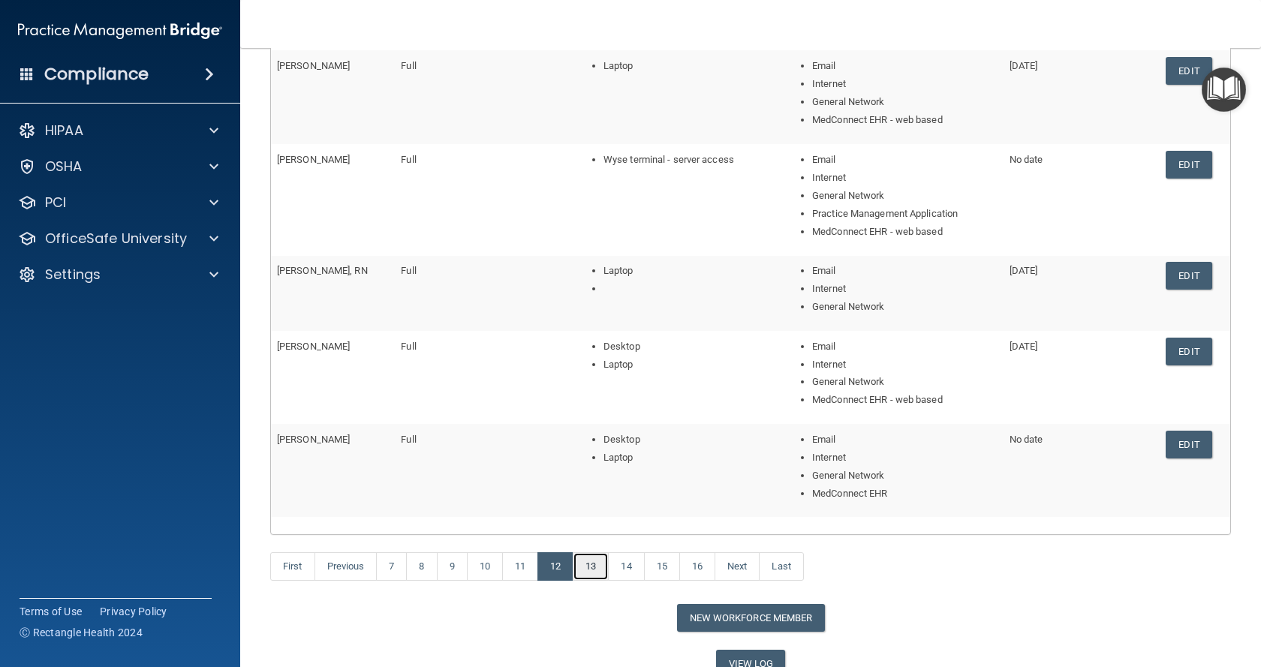
click at [583, 568] on link "13" at bounding box center [591, 566] width 36 height 29
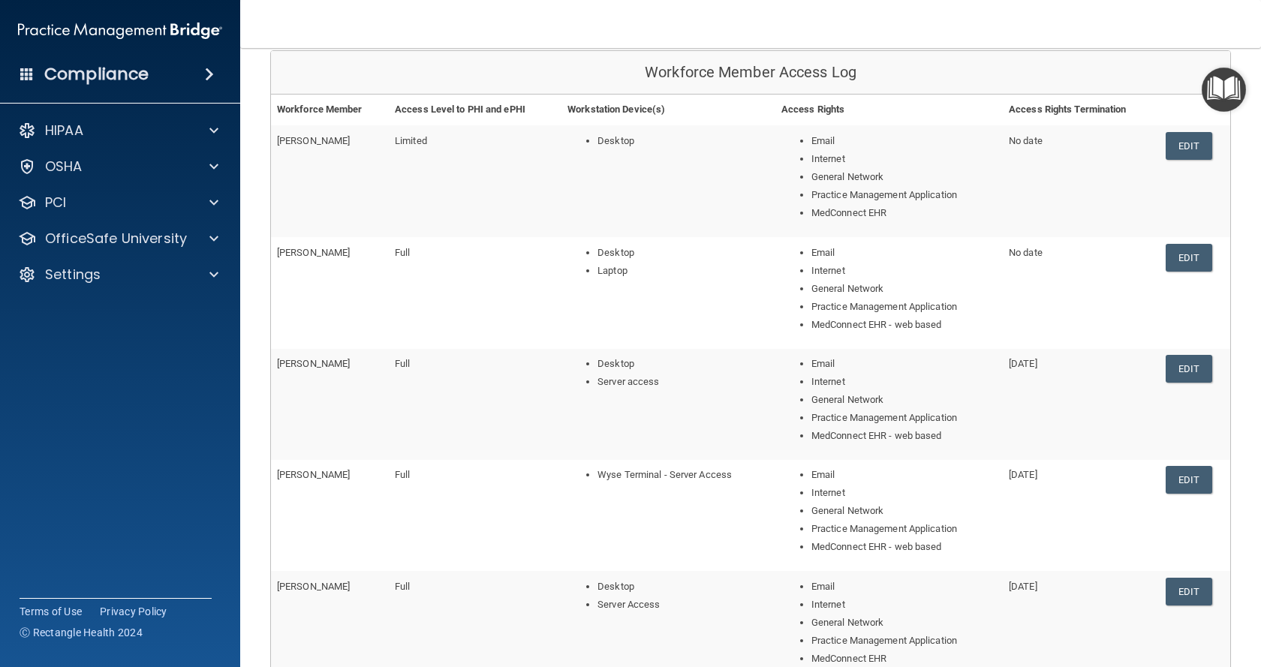
scroll to position [300, 0]
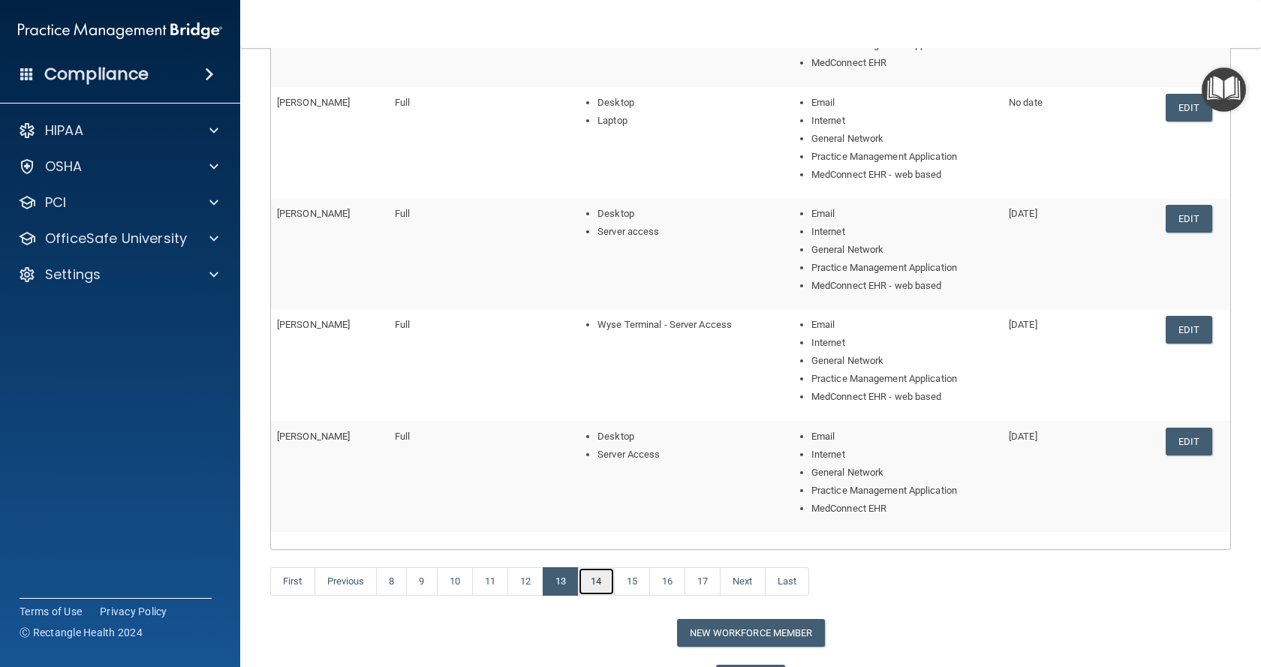
click at [594, 576] on link "14" at bounding box center [596, 581] width 36 height 29
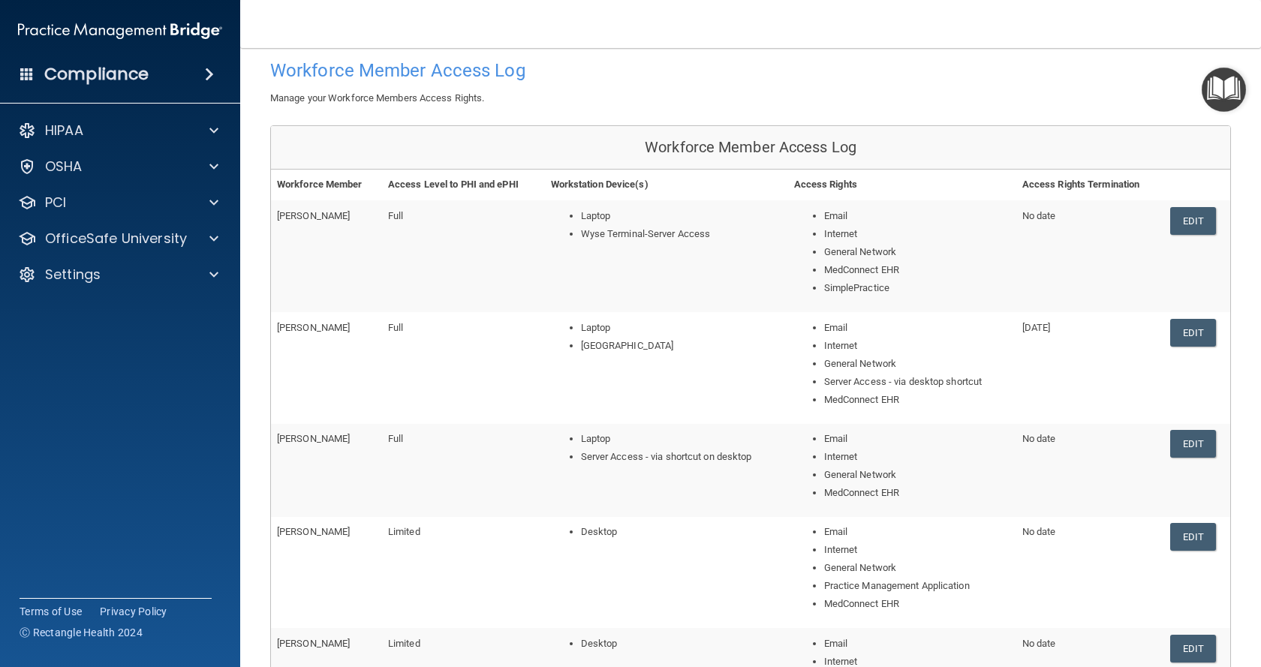
scroll to position [225, 0]
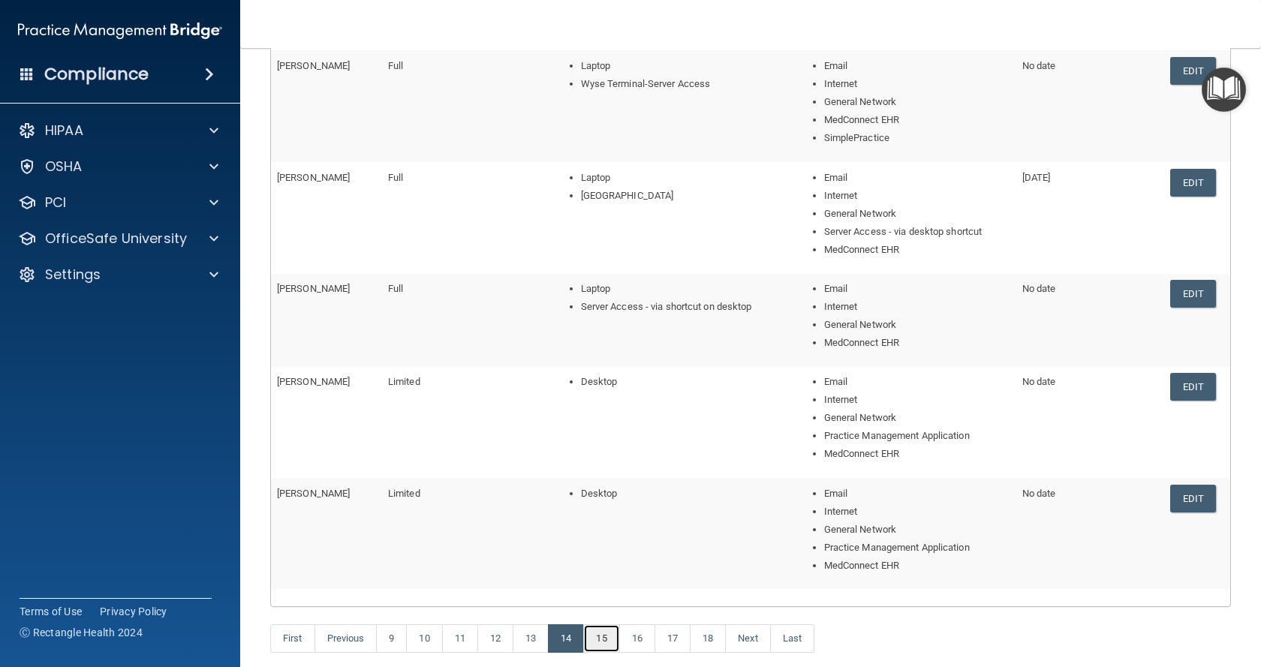
click at [592, 634] on link "15" at bounding box center [601, 638] width 36 height 29
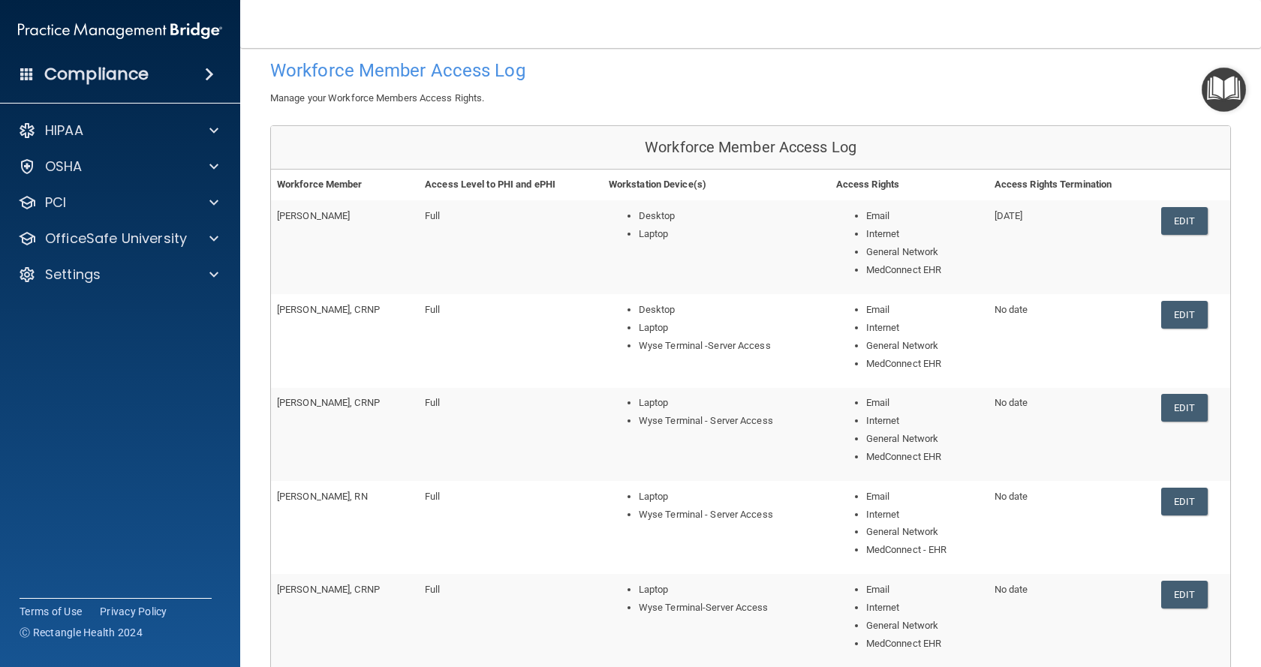
scroll to position [150, 0]
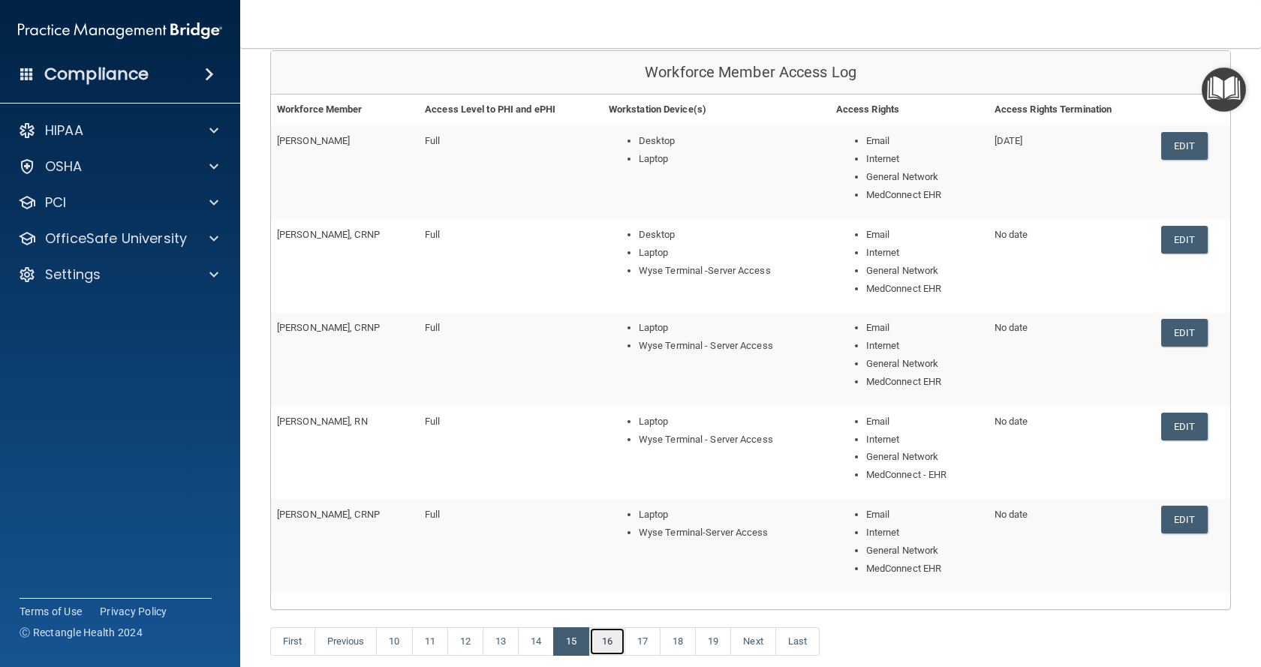
click at [614, 631] on link "16" at bounding box center [607, 641] width 36 height 29
click at [600, 639] on link "17" at bounding box center [607, 641] width 36 height 29
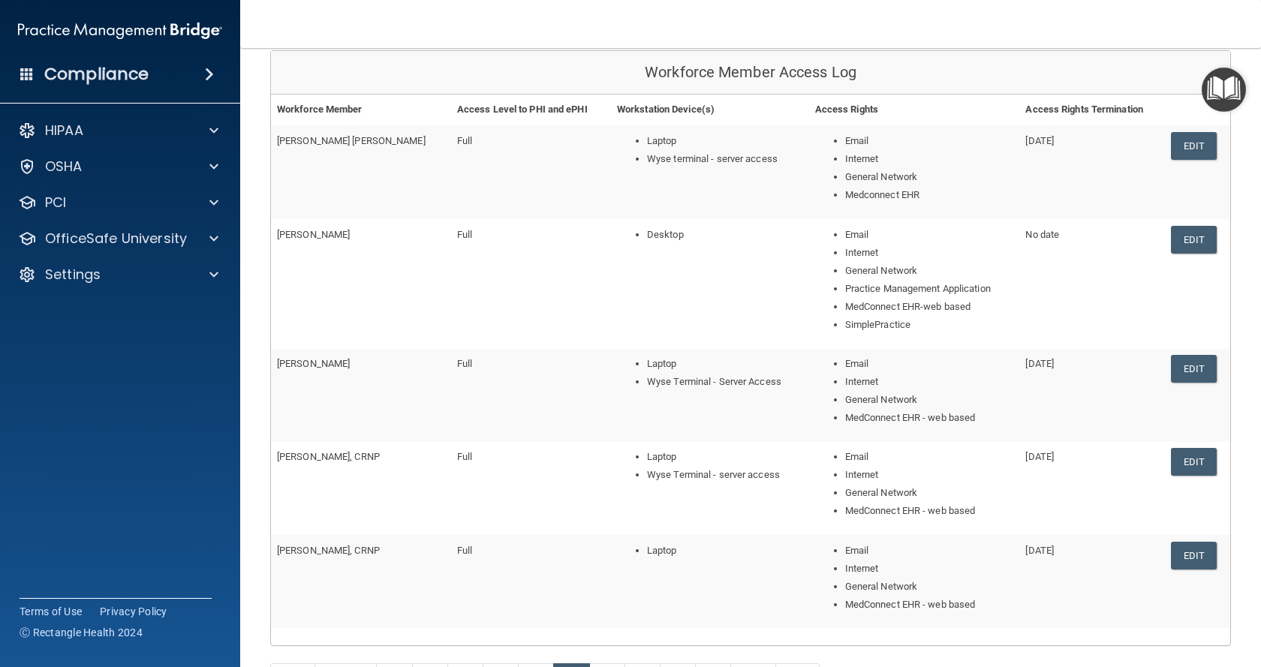
scroll to position [225, 0]
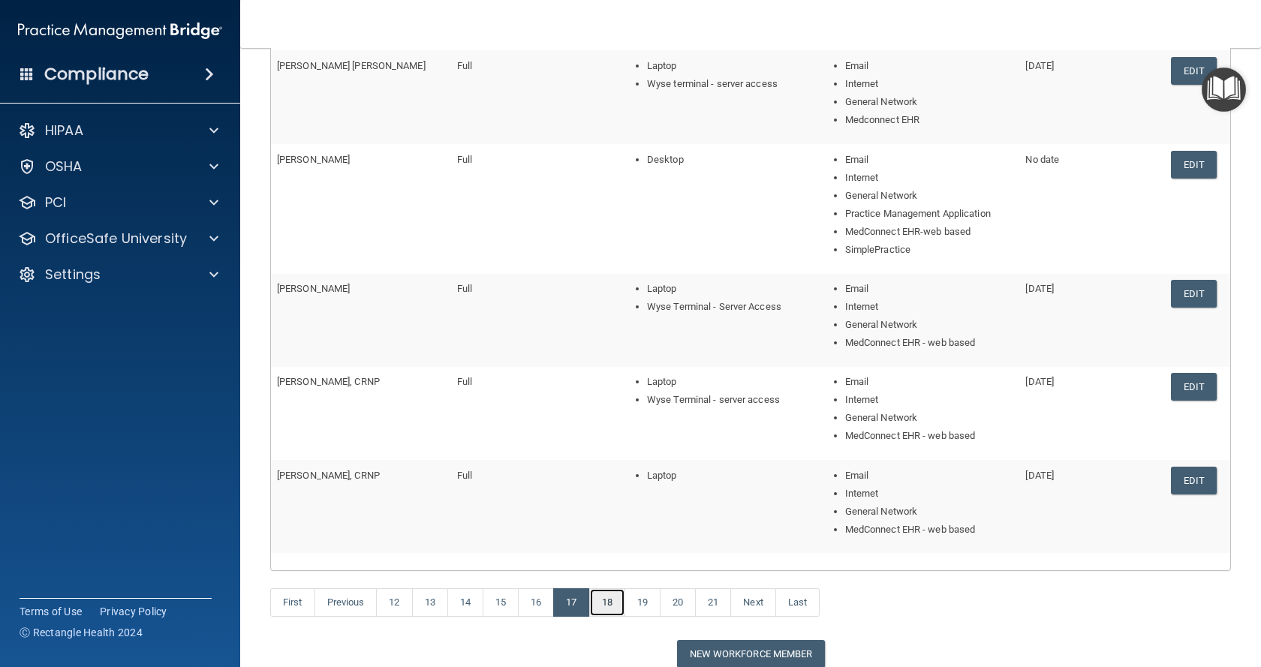
click at [606, 608] on link "18" at bounding box center [607, 602] width 36 height 29
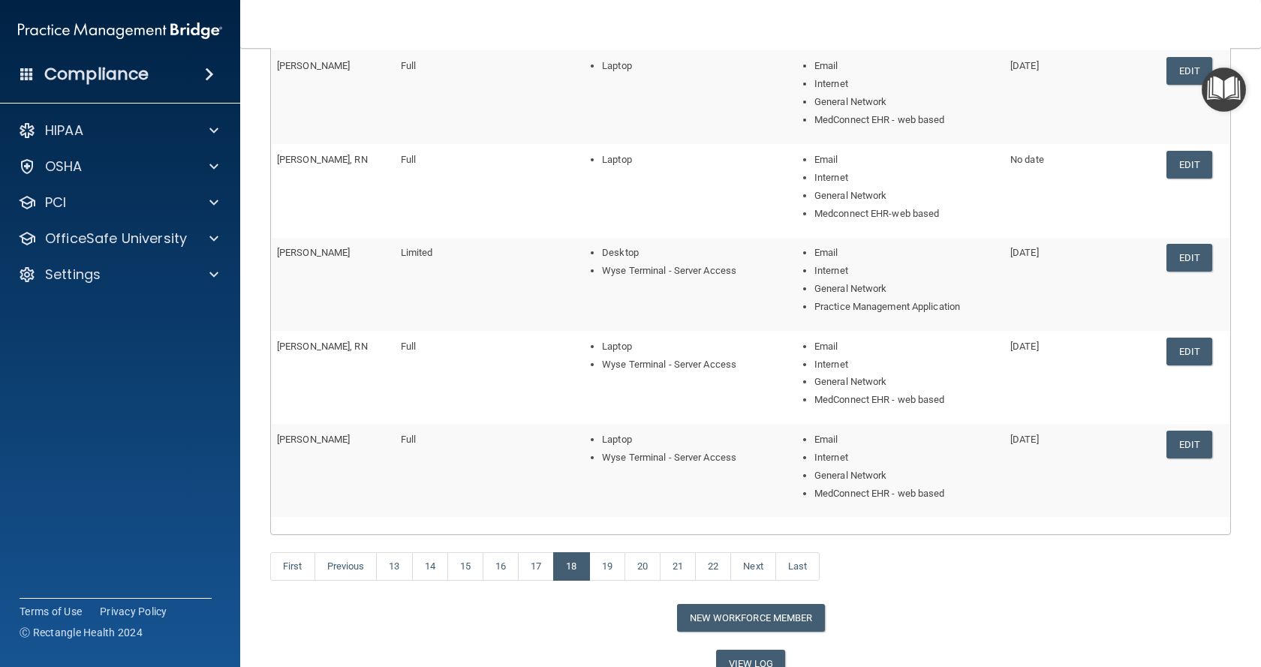
scroll to position [296, 0]
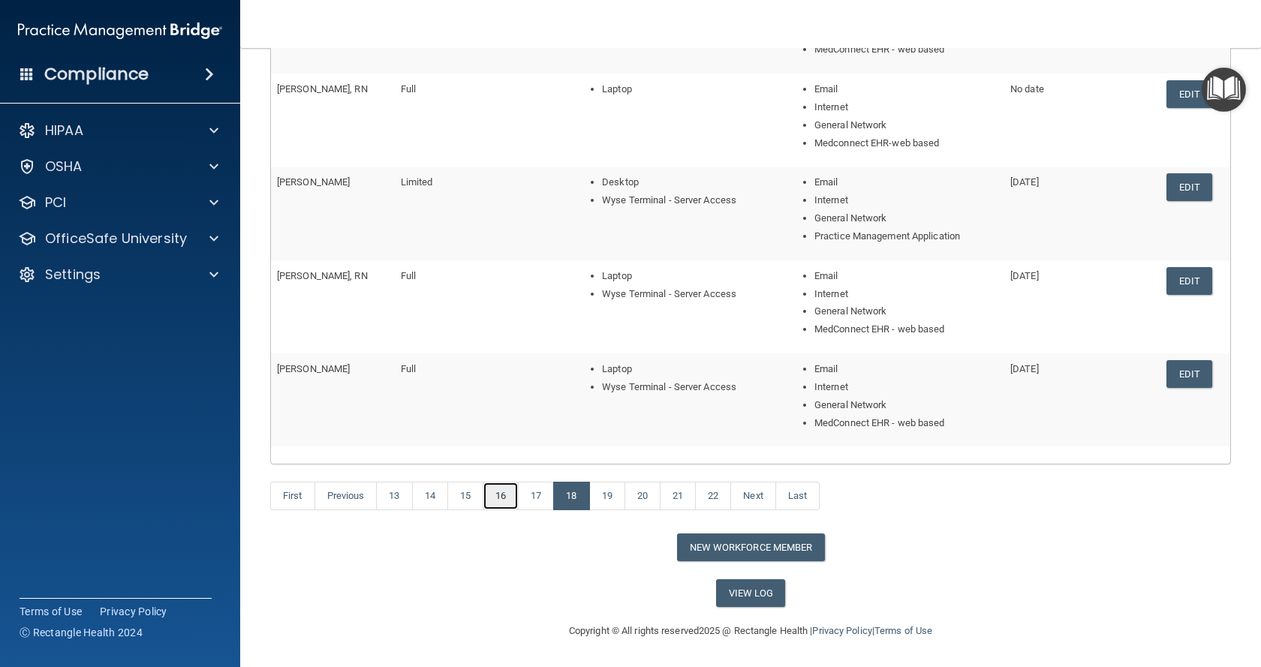
click at [494, 498] on link "16" at bounding box center [500, 496] width 36 height 29
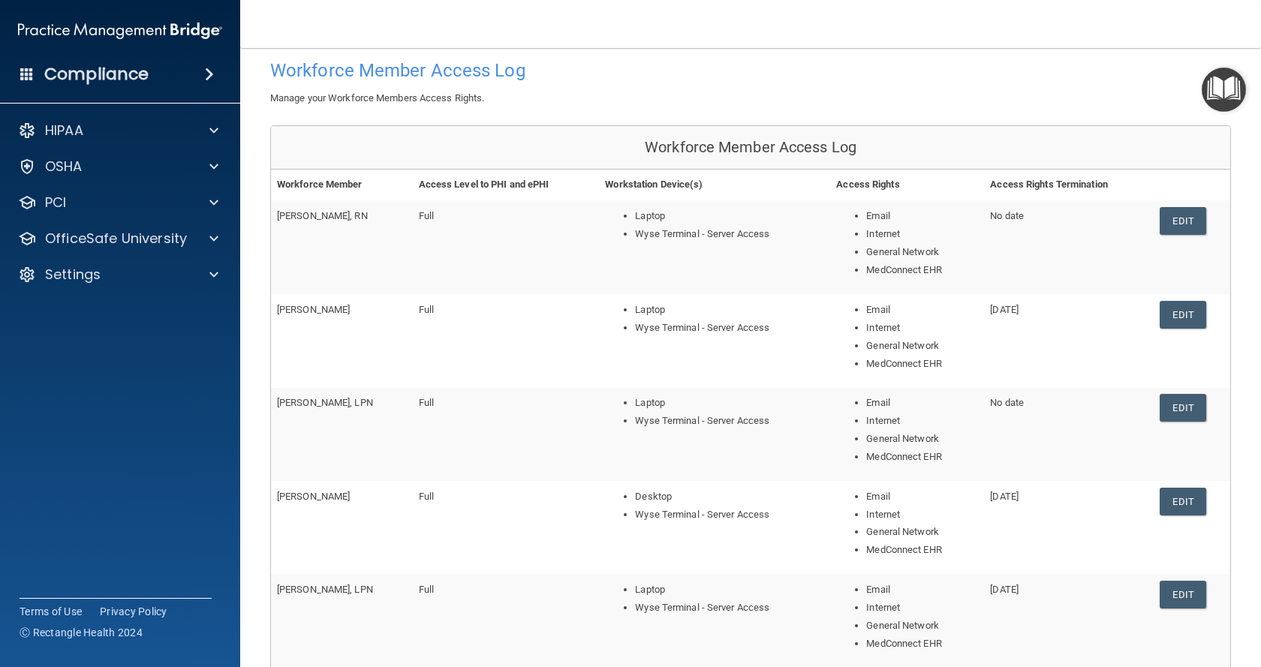
scroll to position [225, 0]
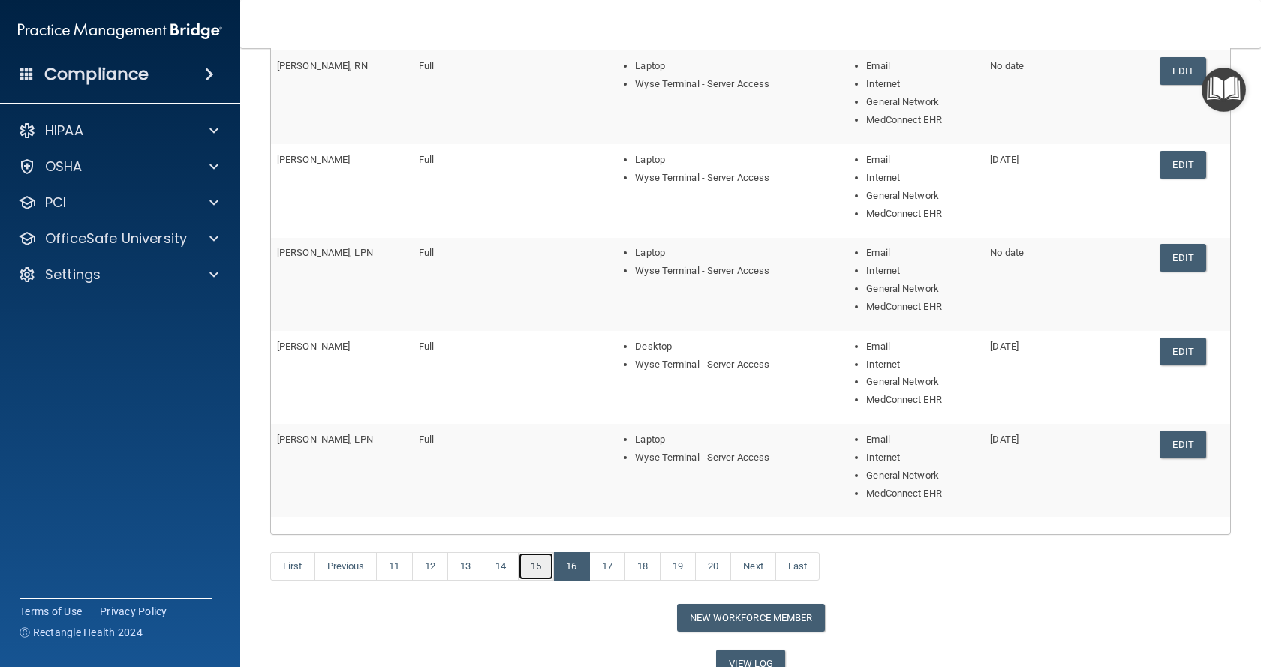
click at [525, 566] on link "15" at bounding box center [536, 566] width 36 height 29
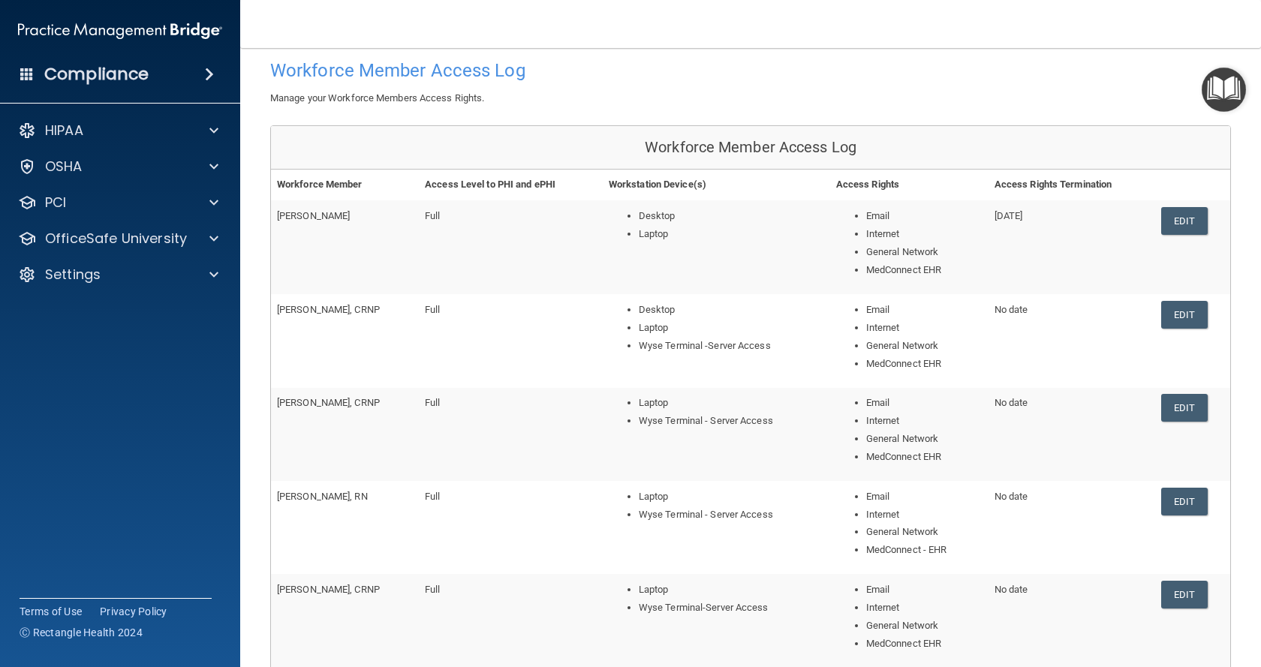
scroll to position [225, 0]
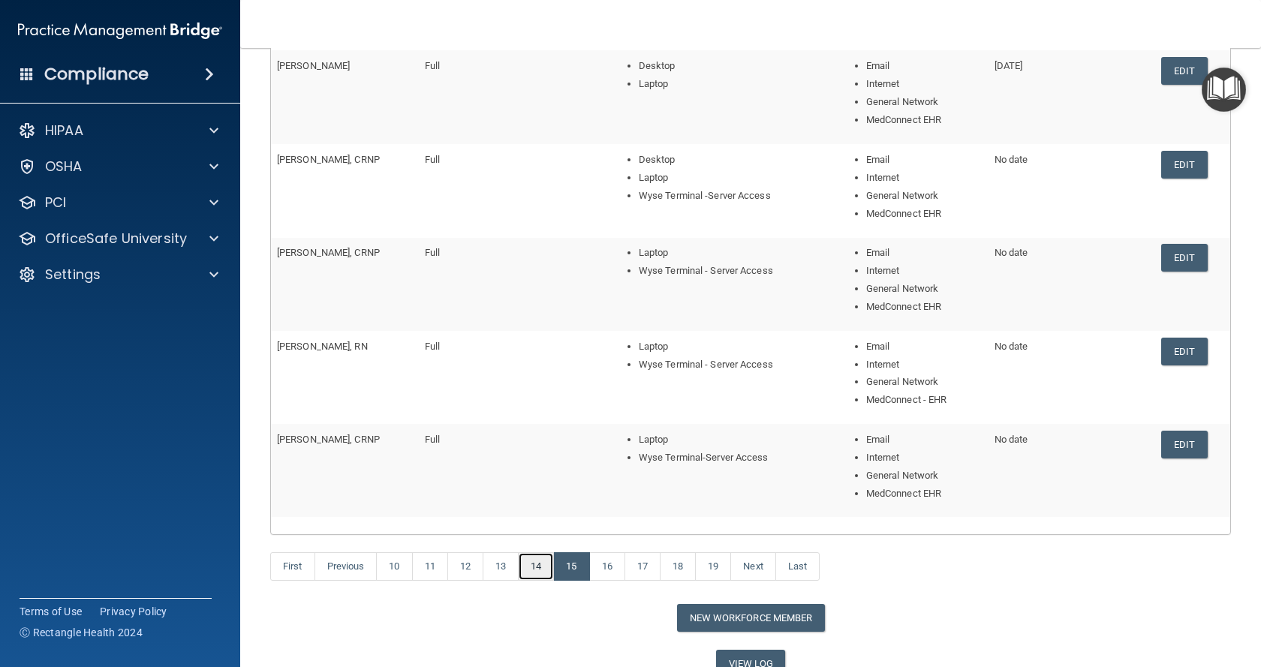
click at [528, 570] on link "14" at bounding box center [536, 566] width 36 height 29
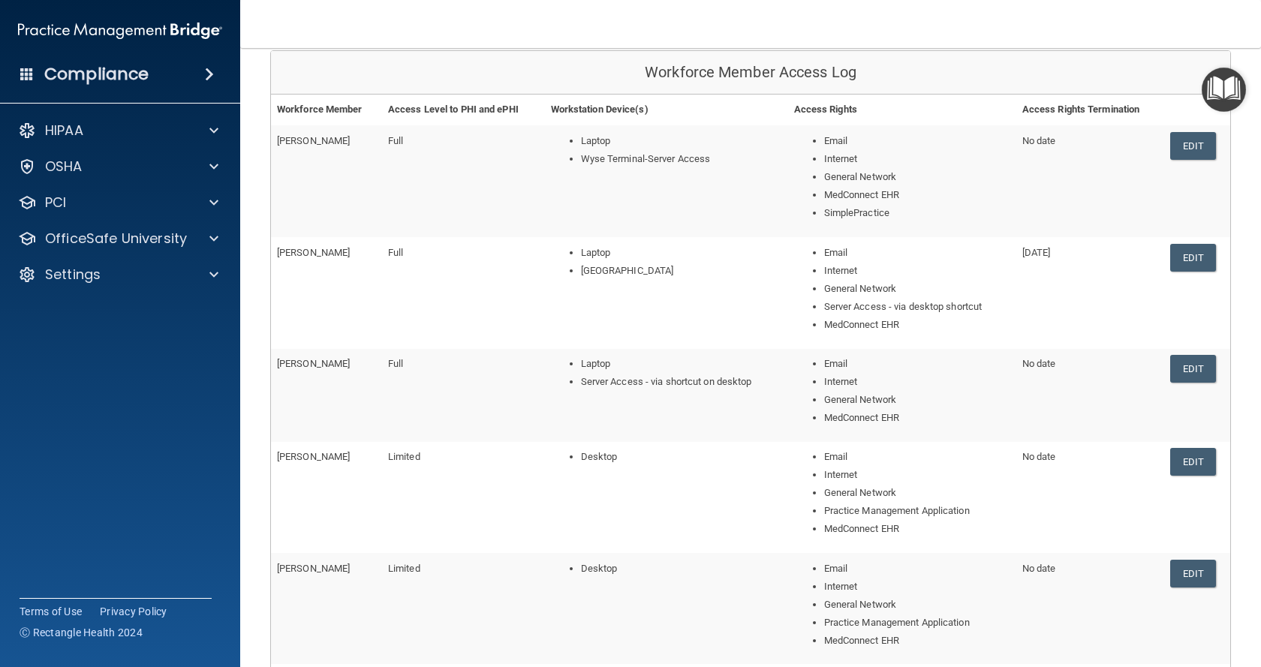
scroll to position [225, 0]
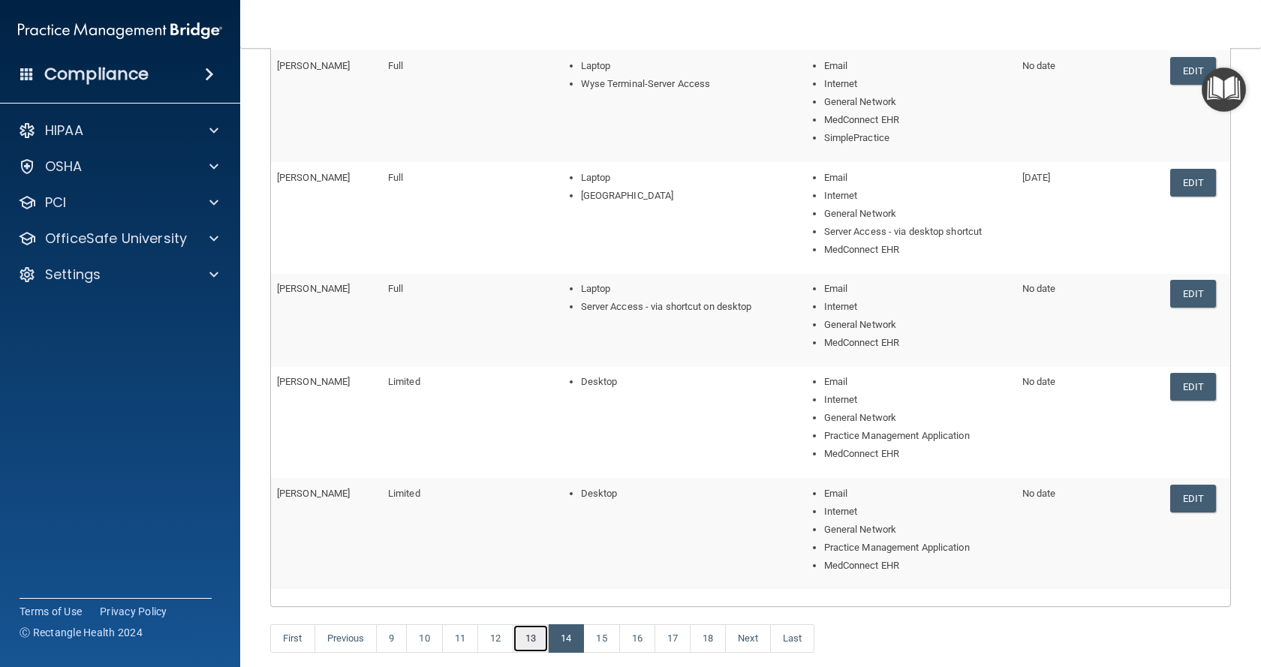
click at [524, 636] on link "13" at bounding box center [531, 638] width 36 height 29
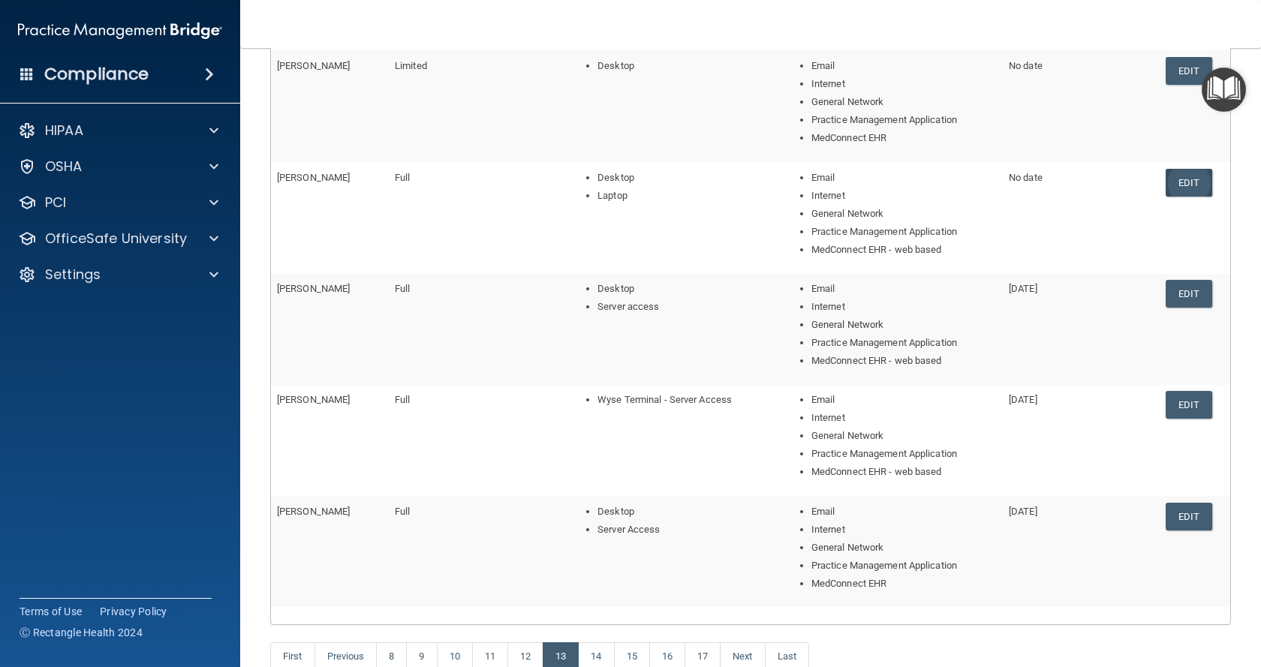
click at [1177, 189] on link "Edit" at bounding box center [1188, 183] width 46 height 28
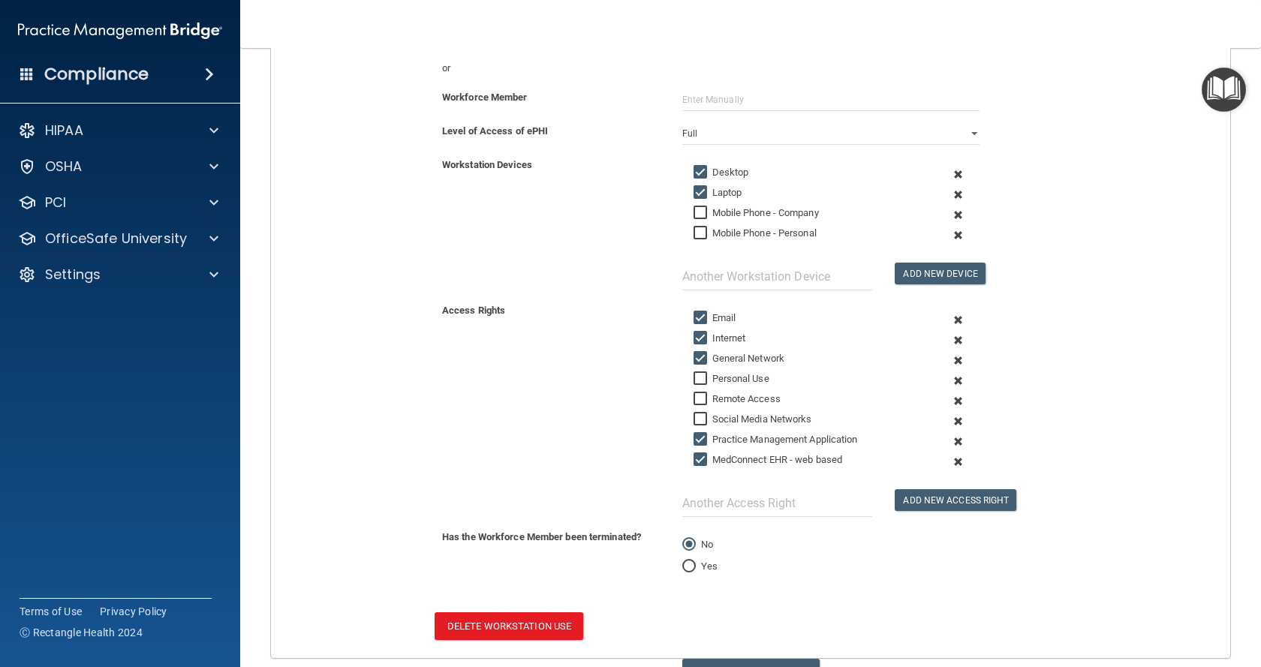
scroll to position [305, 0]
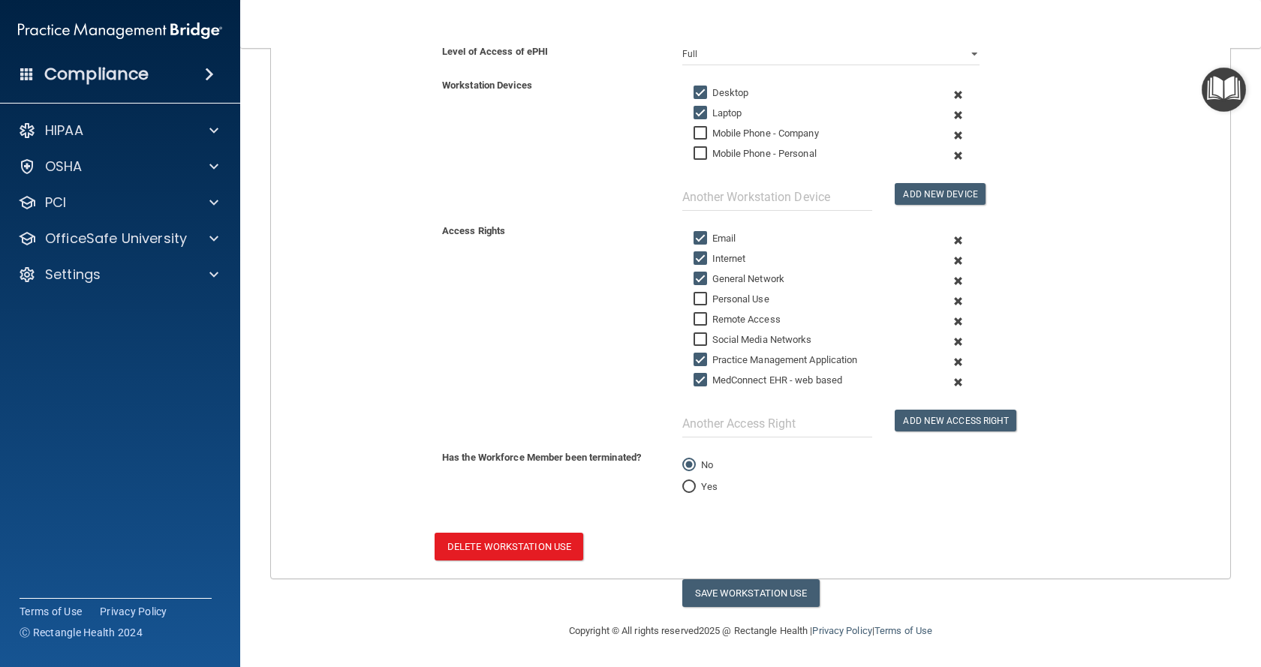
click at [684, 486] on input "Yes" at bounding box center [689, 487] width 14 height 11
radio input "true"
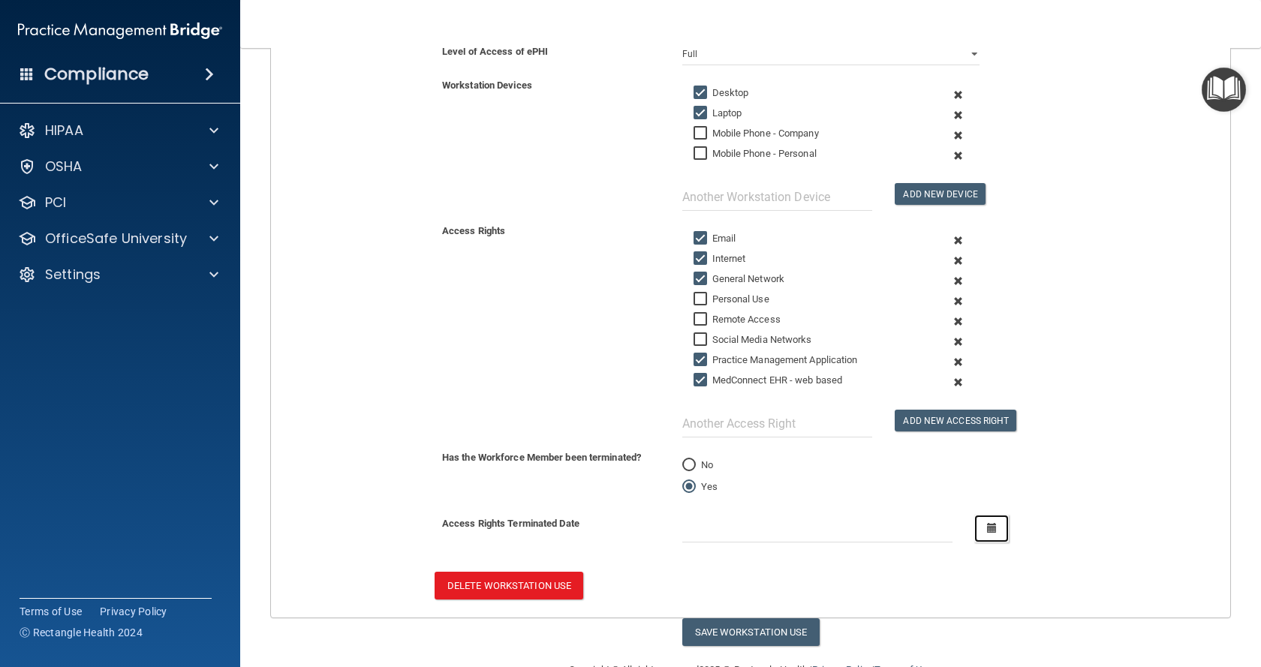
click at [987, 533] on icon "button" at bounding box center [992, 528] width 10 height 10
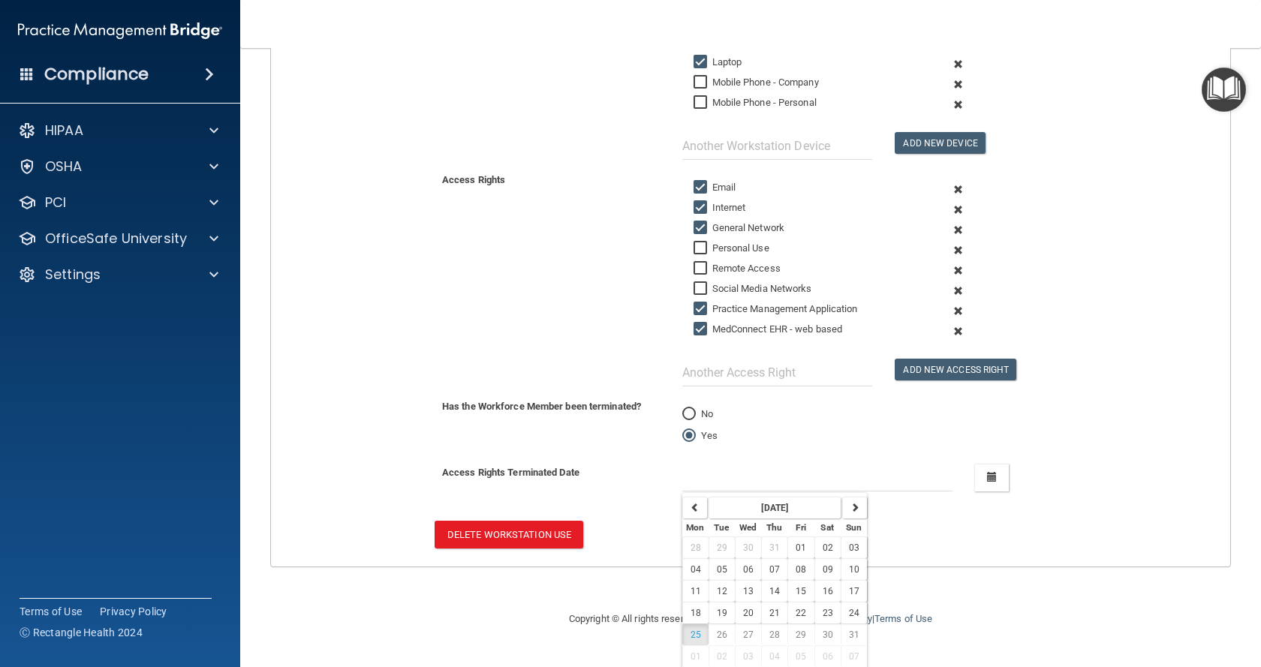
scroll to position [389, 0]
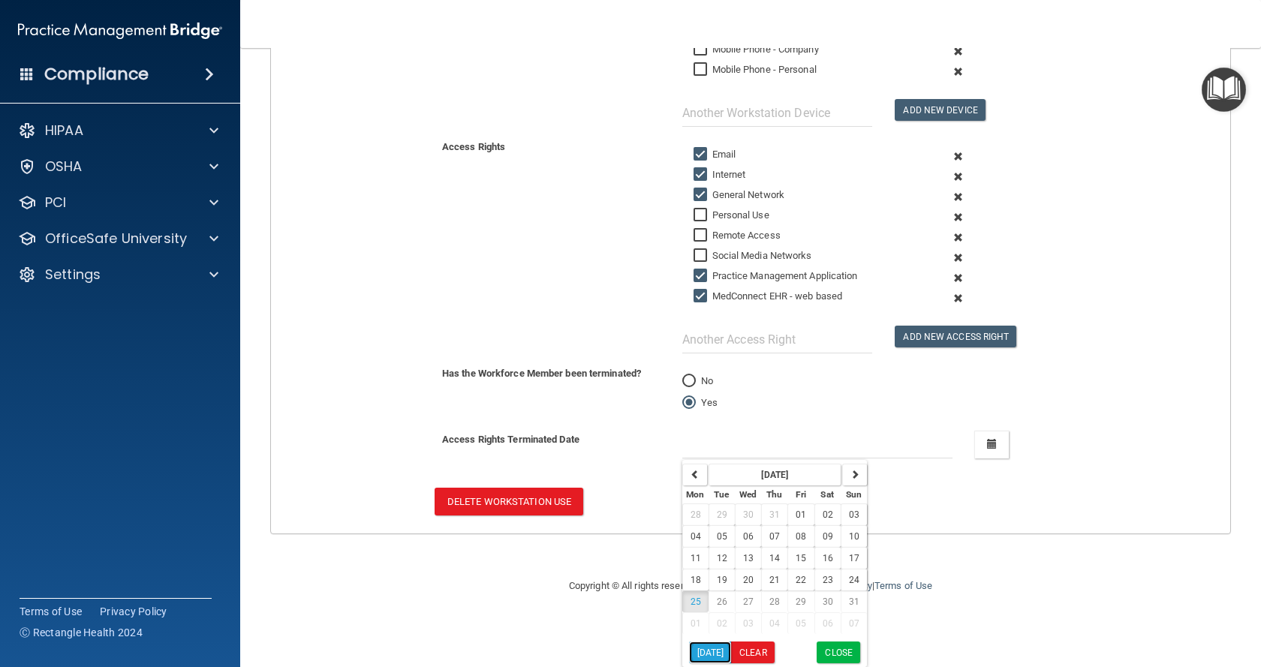
click at [707, 653] on button "[DATE]" at bounding box center [710, 653] width 43 height 22
type input "[DATE]"
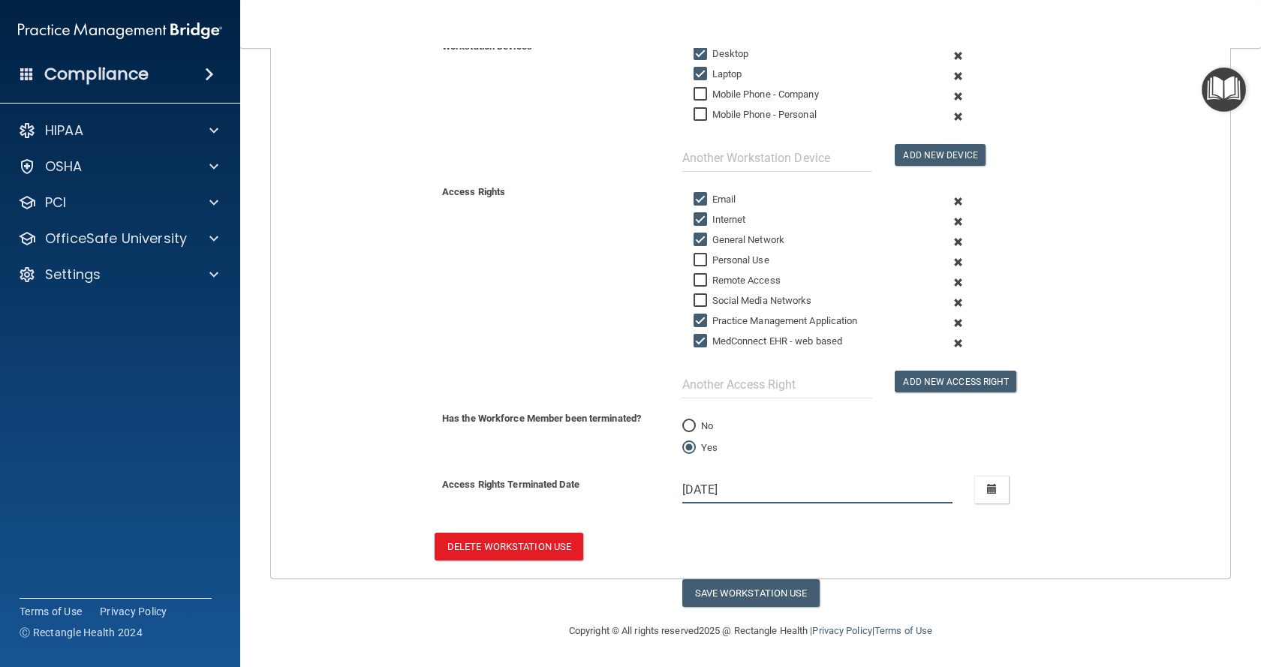
scroll to position [344, 0]
click at [766, 588] on button "Save Workstation Use" at bounding box center [750, 593] width 137 height 28
select select "? string:Full ?"
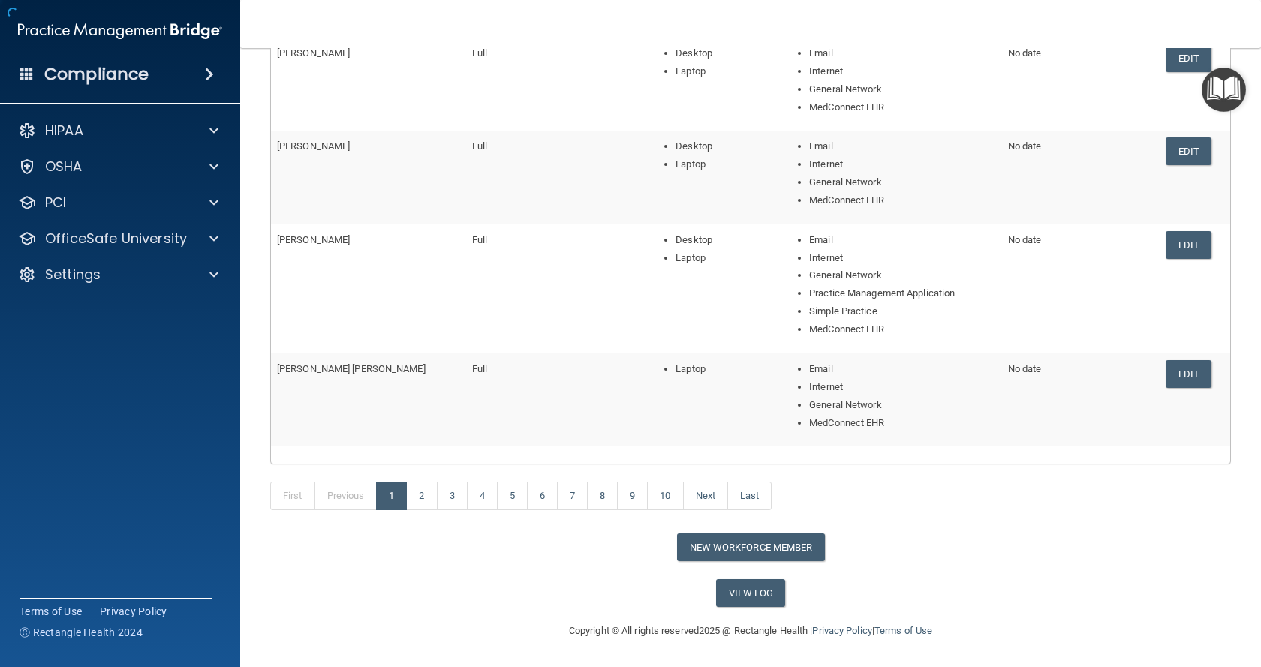
scroll to position [302, 0]
